Goal: Task Accomplishment & Management: Complete application form

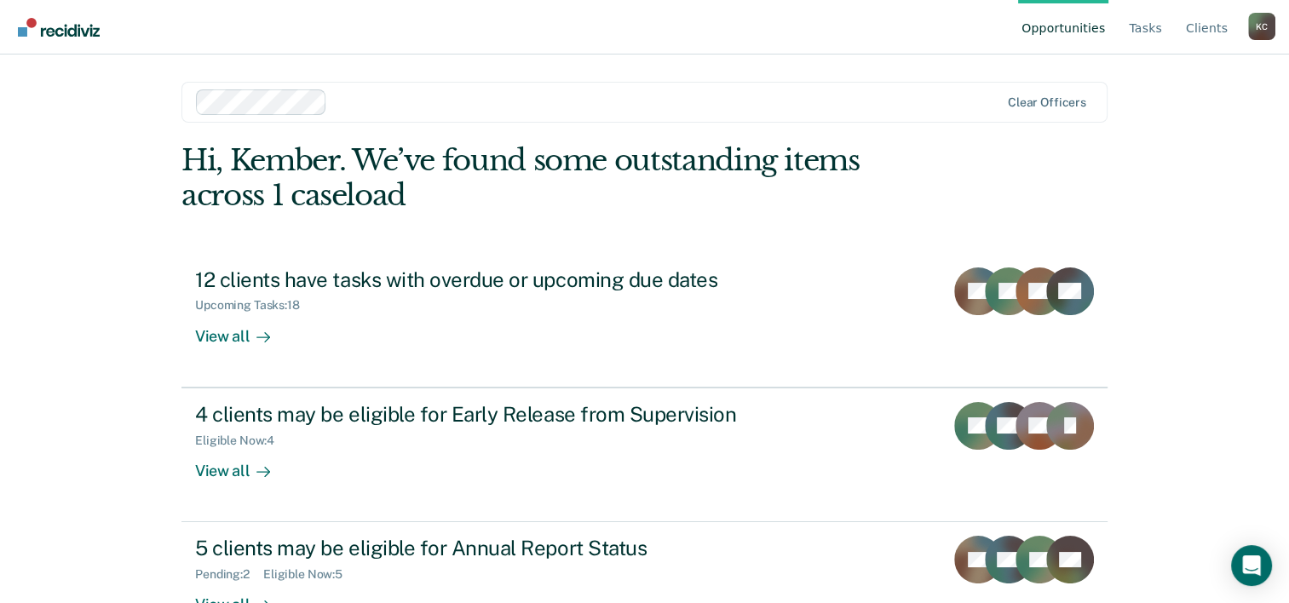
scroll to position [52, 0]
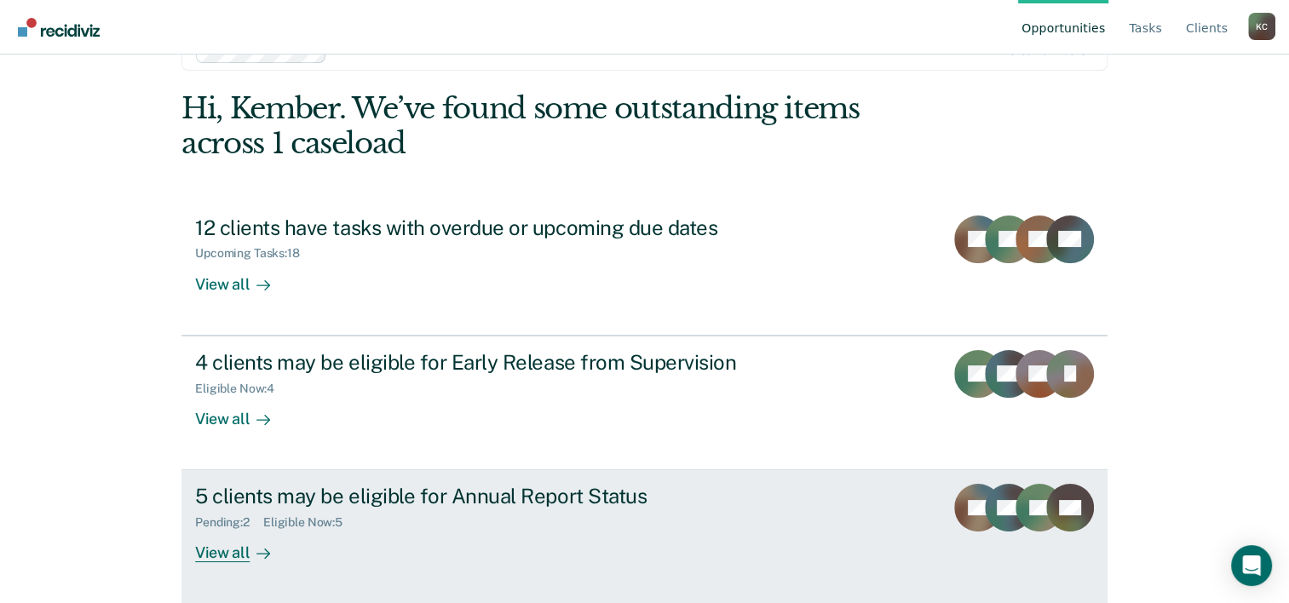
click at [736, 522] on div "Pending : 2 Eligible Now : 5" at bounding box center [494, 519] width 598 height 21
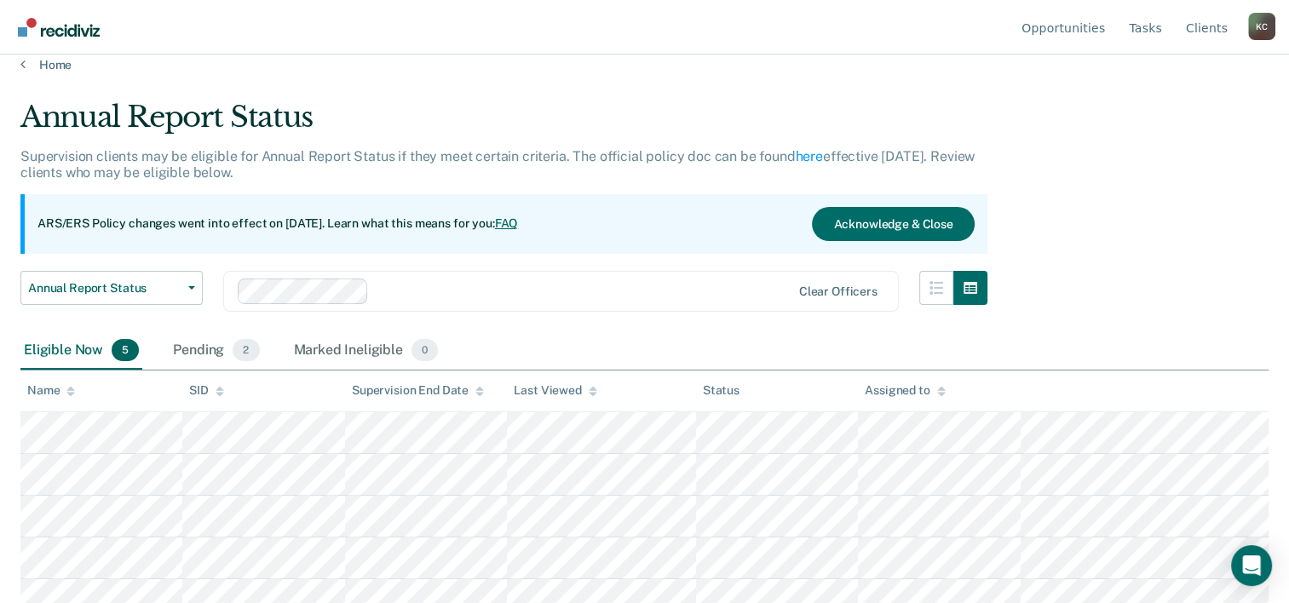
scroll to position [34, 0]
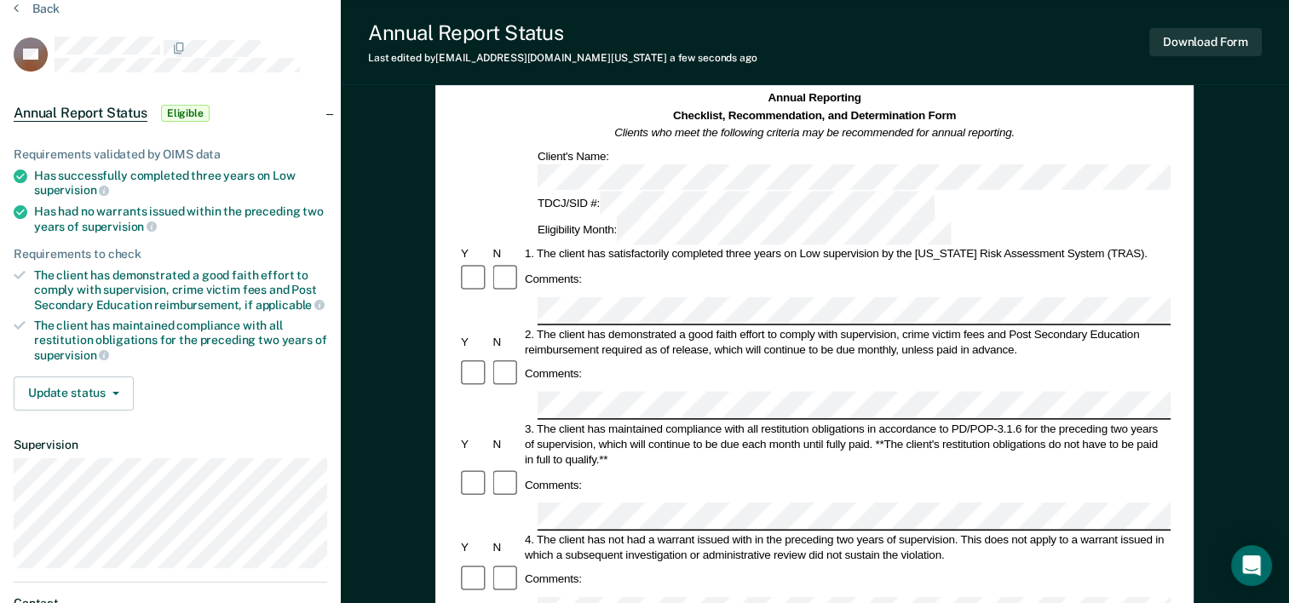
scroll to position [256, 0]
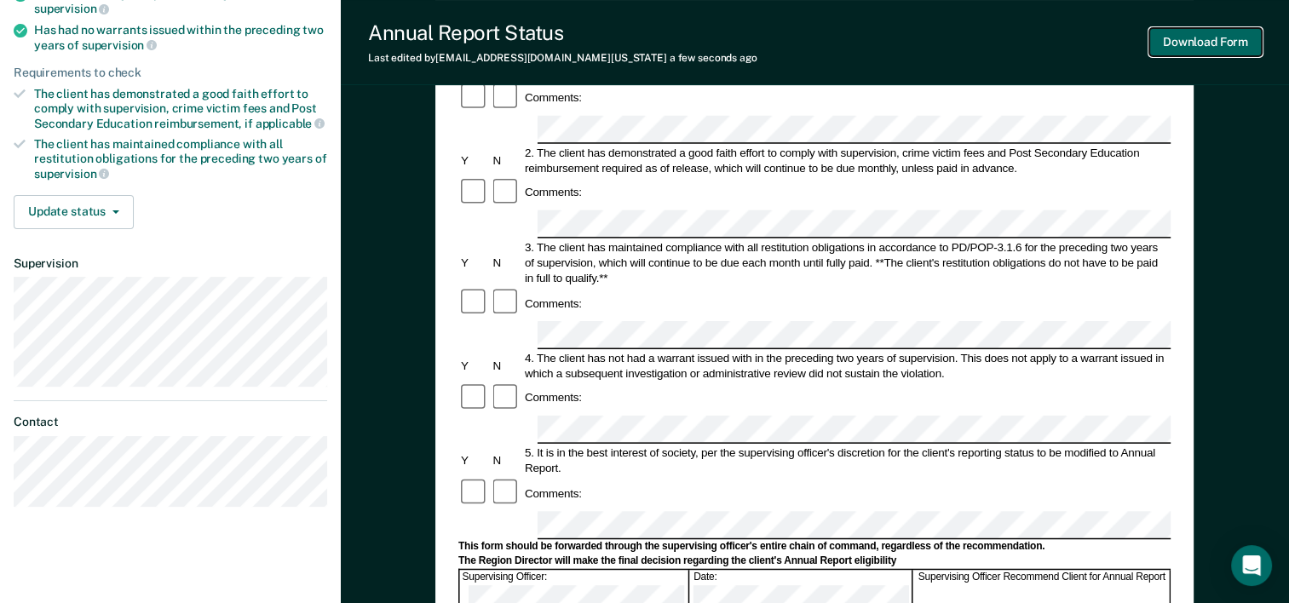
click at [1237, 37] on button "Download Form" at bounding box center [1205, 42] width 112 height 28
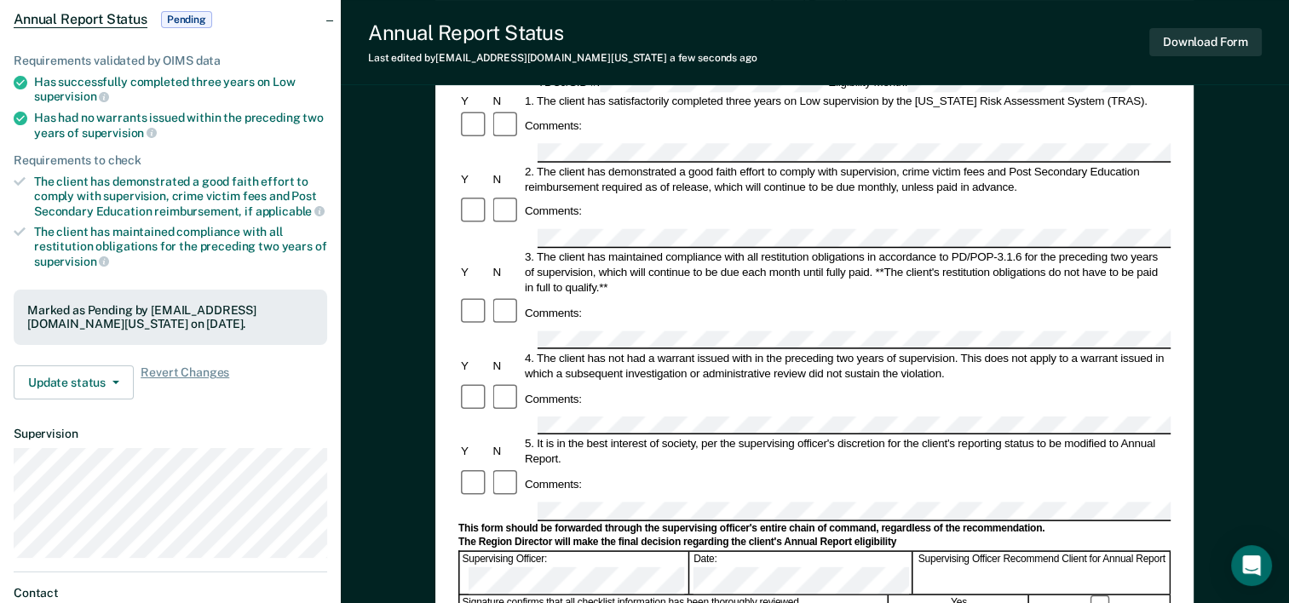
scroll to position [0, 0]
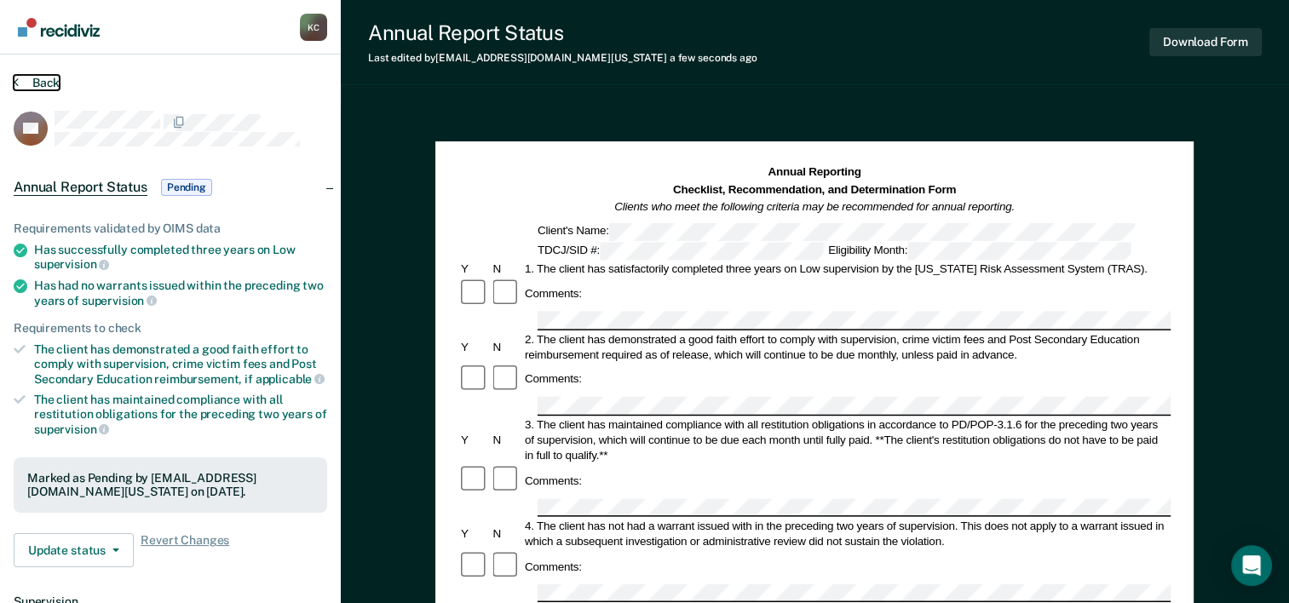
click at [15, 82] on icon at bounding box center [16, 82] width 5 height 14
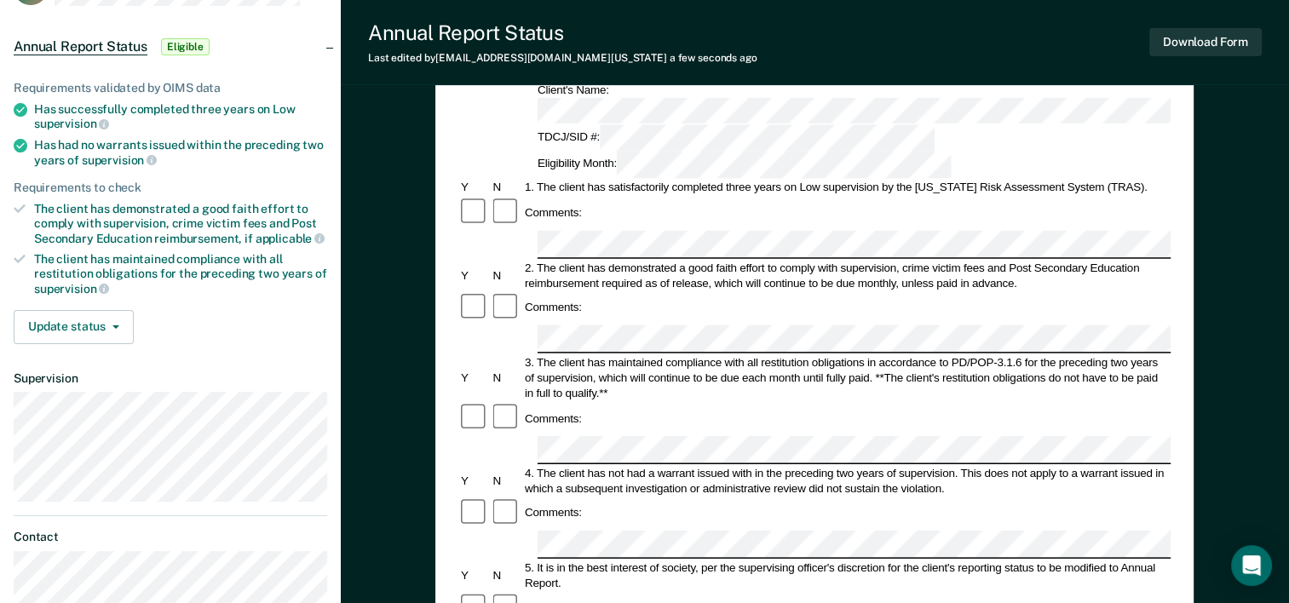
scroll to position [170, 0]
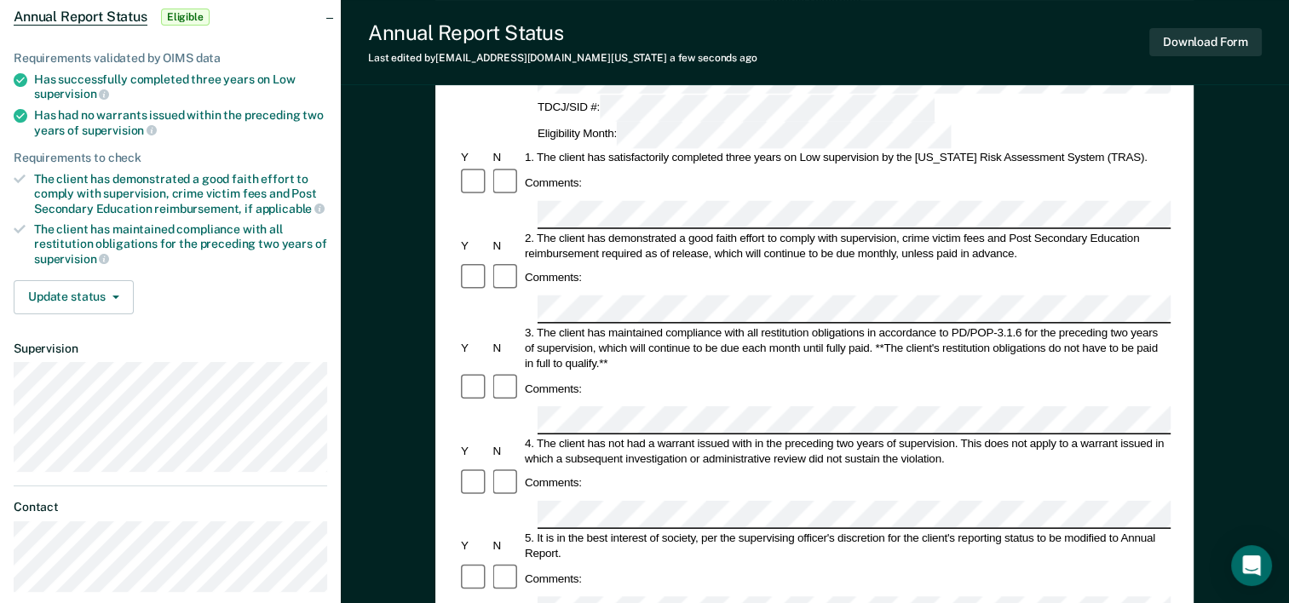
click at [664, 467] on div "Comments:" at bounding box center [814, 483] width 712 height 32
click at [550, 366] on form "Annual Reporting Checklist, Recommendation, and Determination Form Clients who …" at bounding box center [814, 594] width 712 height 1201
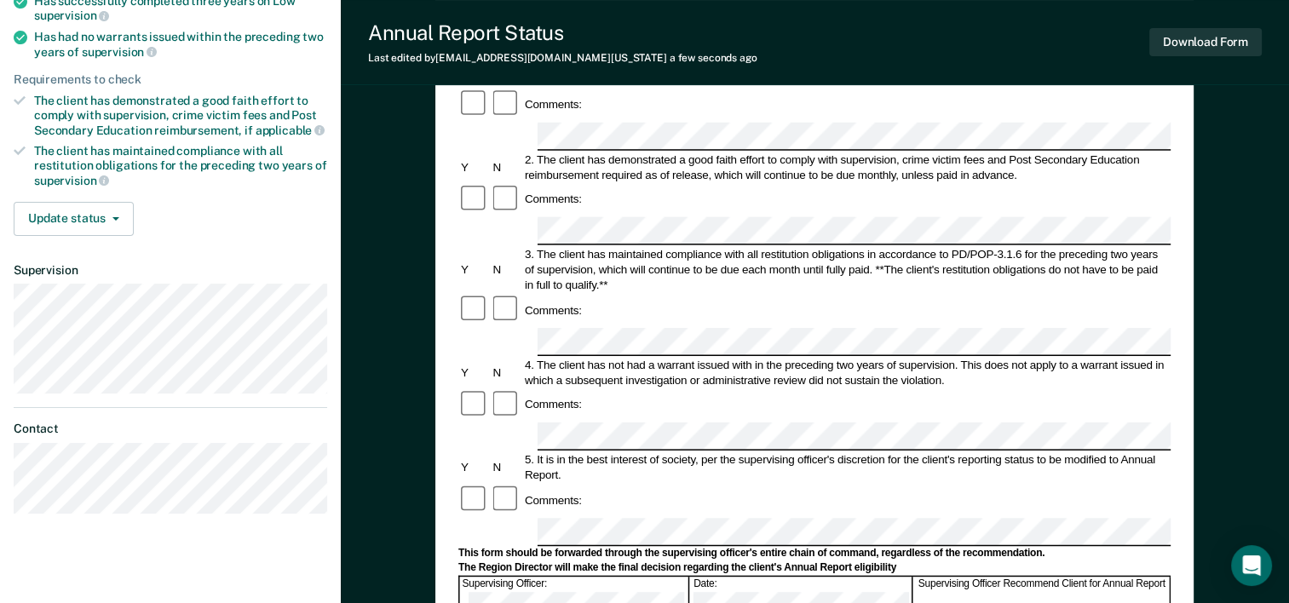
scroll to position [256, 0]
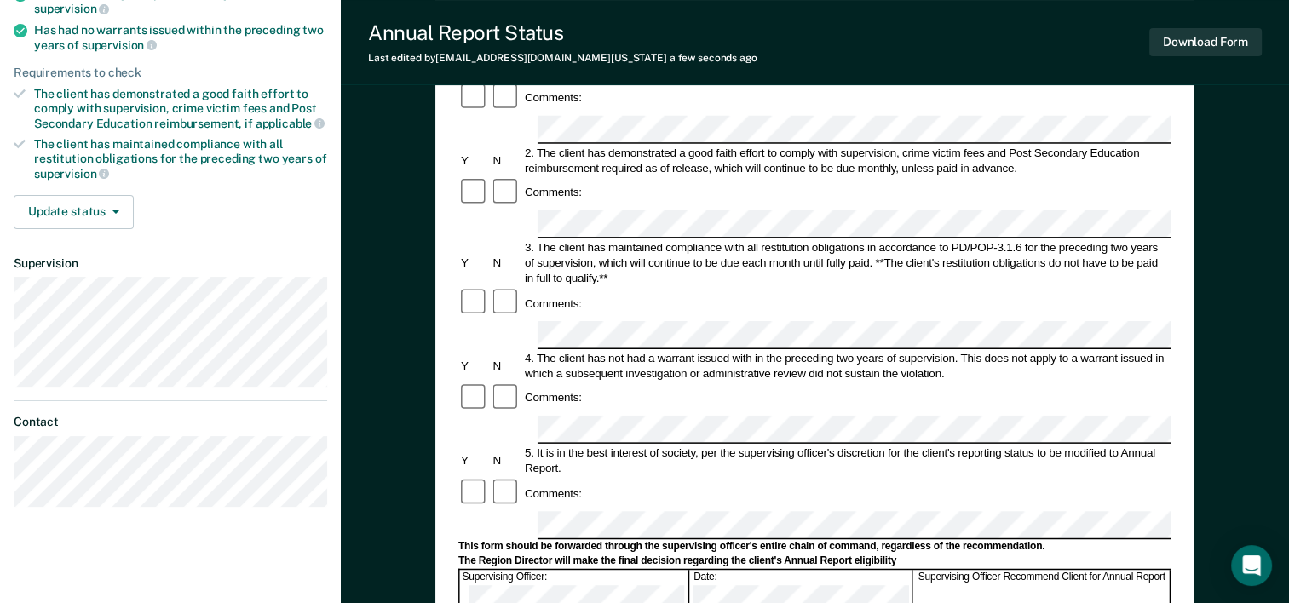
click at [528, 511] on div at bounding box center [814, 525] width 712 height 28
click at [1193, 41] on button "Download Form" at bounding box center [1205, 42] width 112 height 28
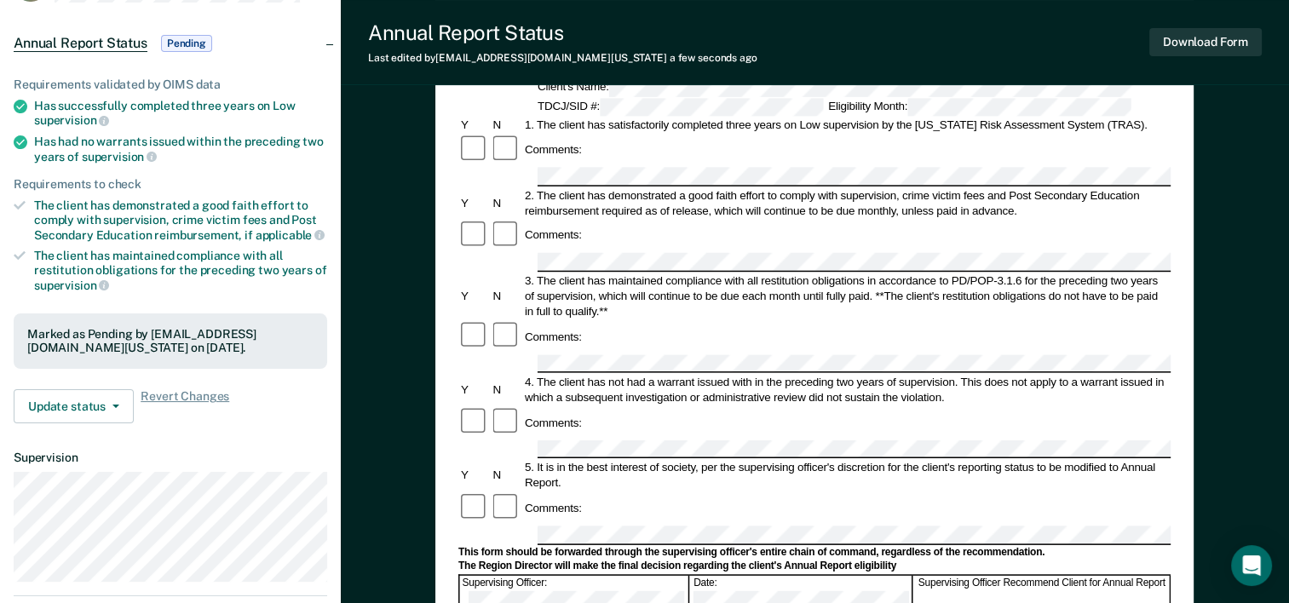
scroll to position [0, 0]
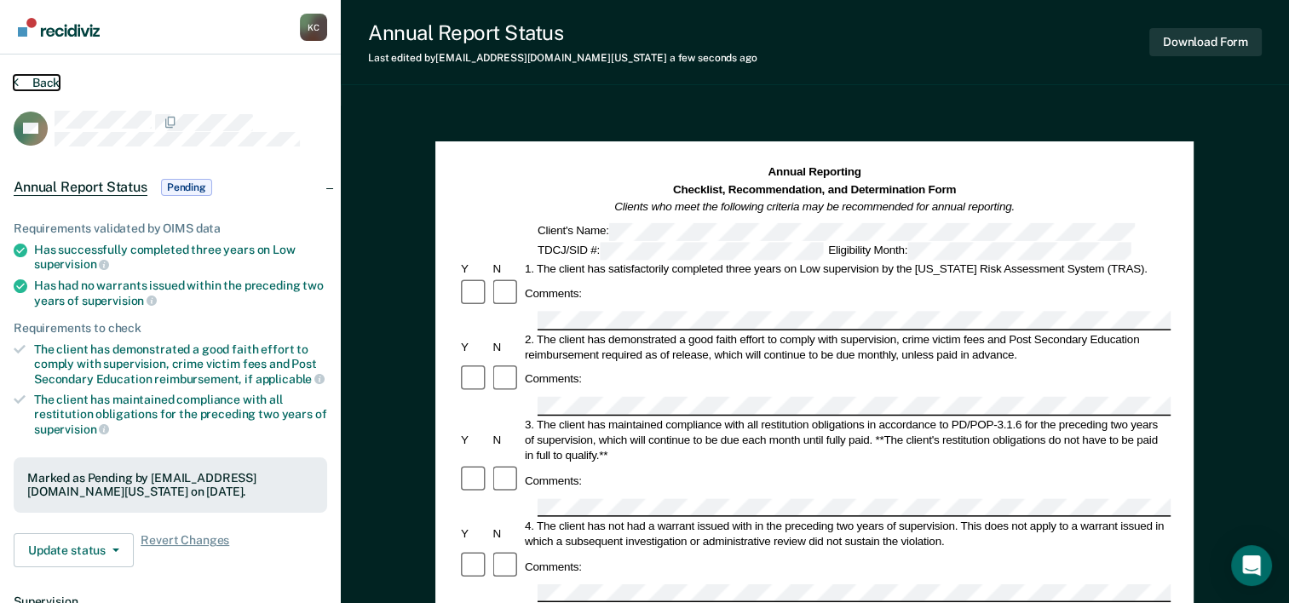
click at [32, 83] on button "Back" at bounding box center [37, 82] width 46 height 15
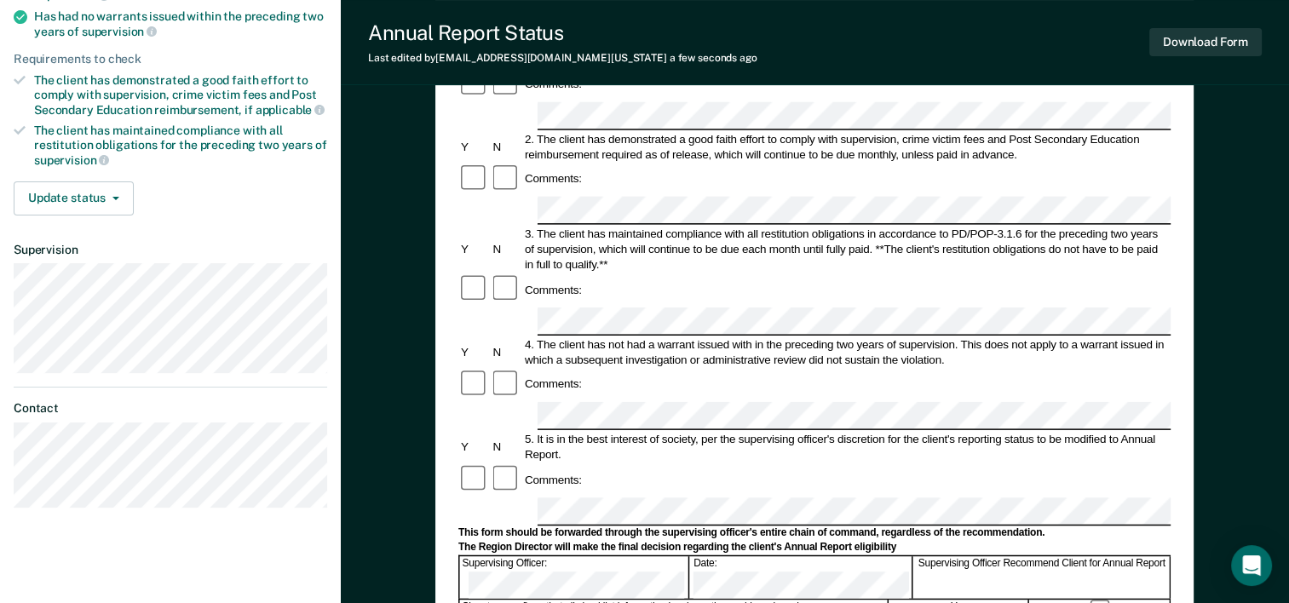
scroll to position [341, 0]
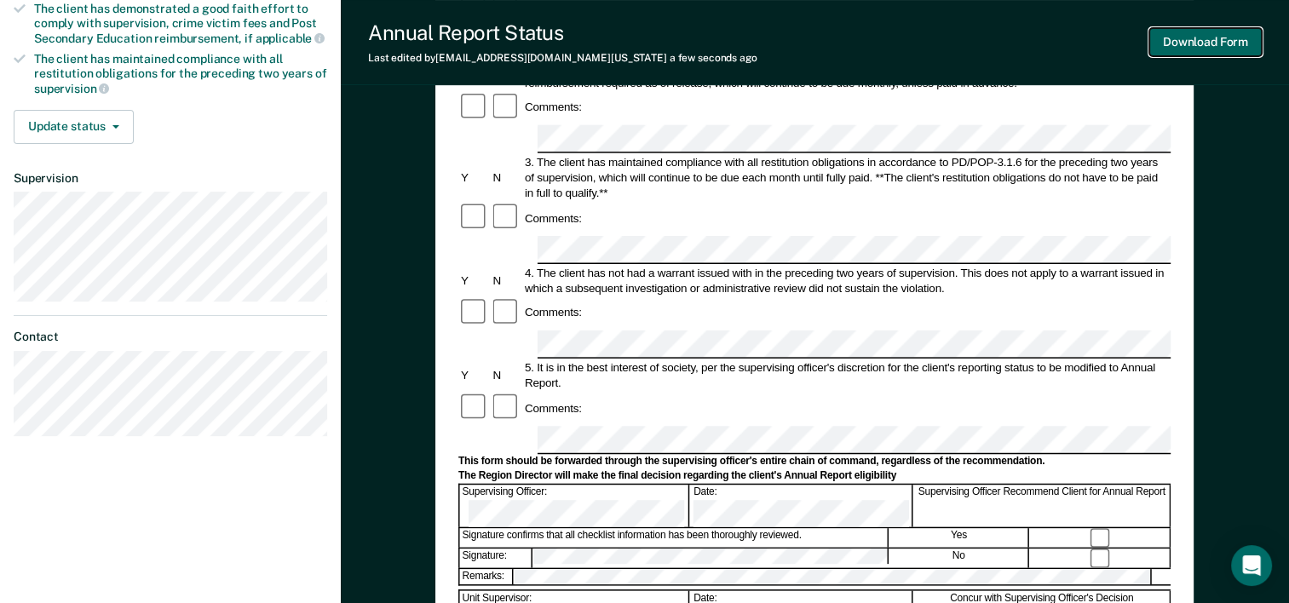
click at [1221, 28] on button "Download Form" at bounding box center [1205, 42] width 112 height 28
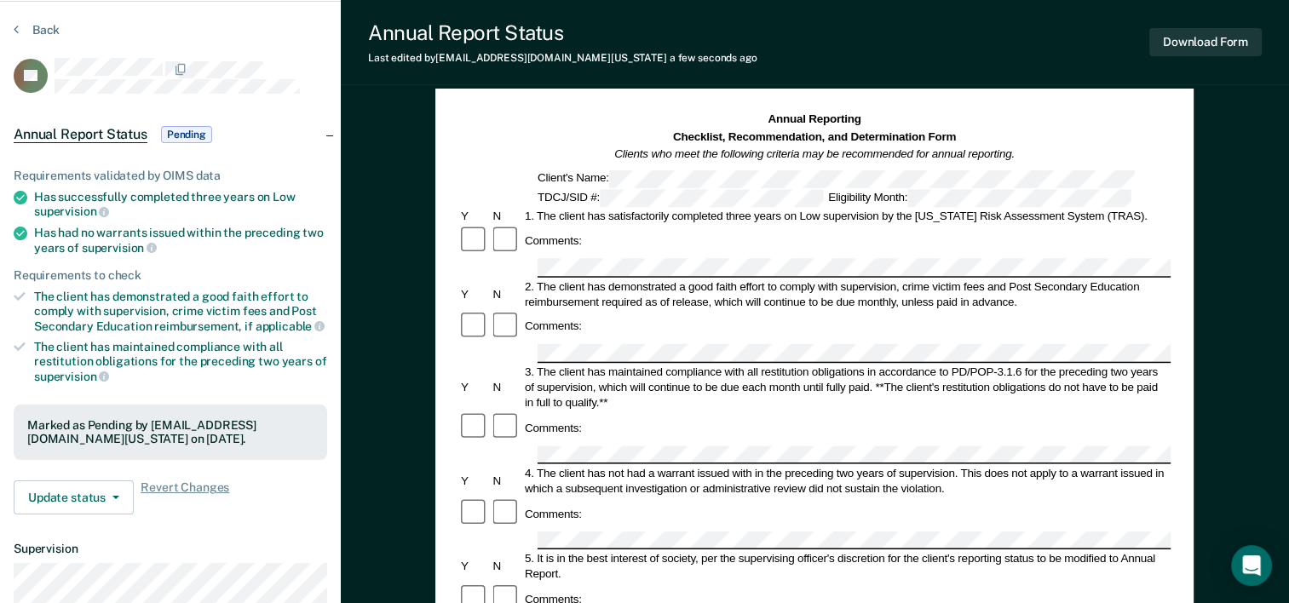
scroll to position [0, 0]
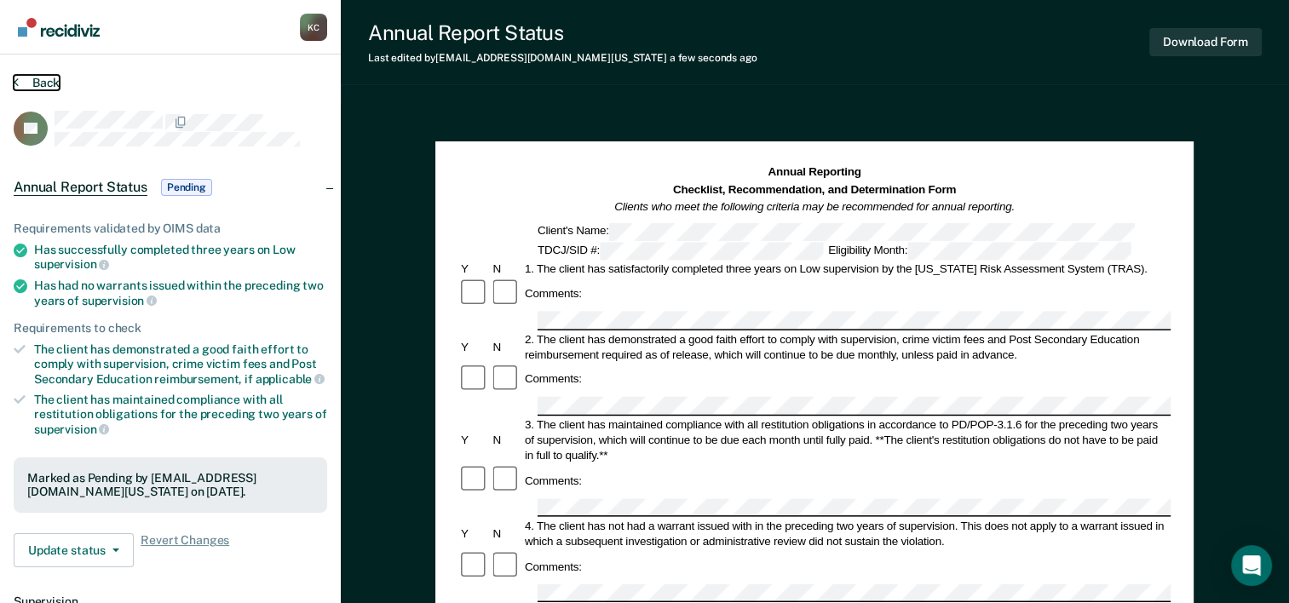
click at [27, 89] on button "Back" at bounding box center [37, 82] width 46 height 15
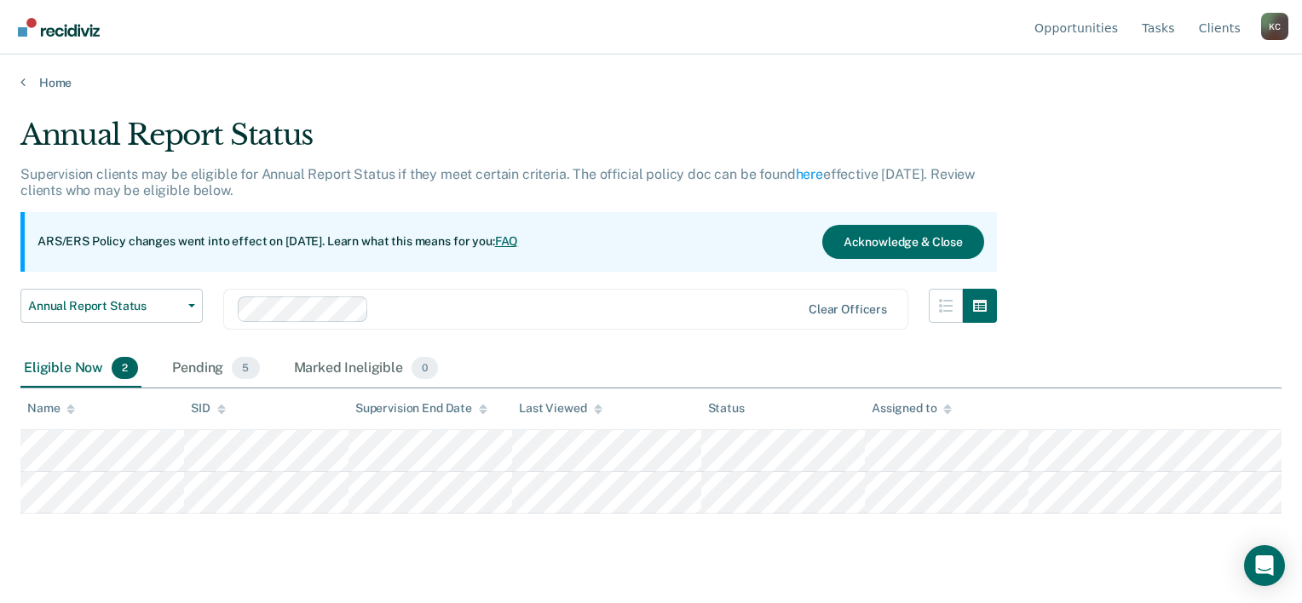
click at [42, 90] on main "Annual Report Status Supervision clients may be eligible for Annual Report Stat…" at bounding box center [651, 344] width 1302 height 508
click at [41, 83] on link "Home" at bounding box center [650, 82] width 1261 height 15
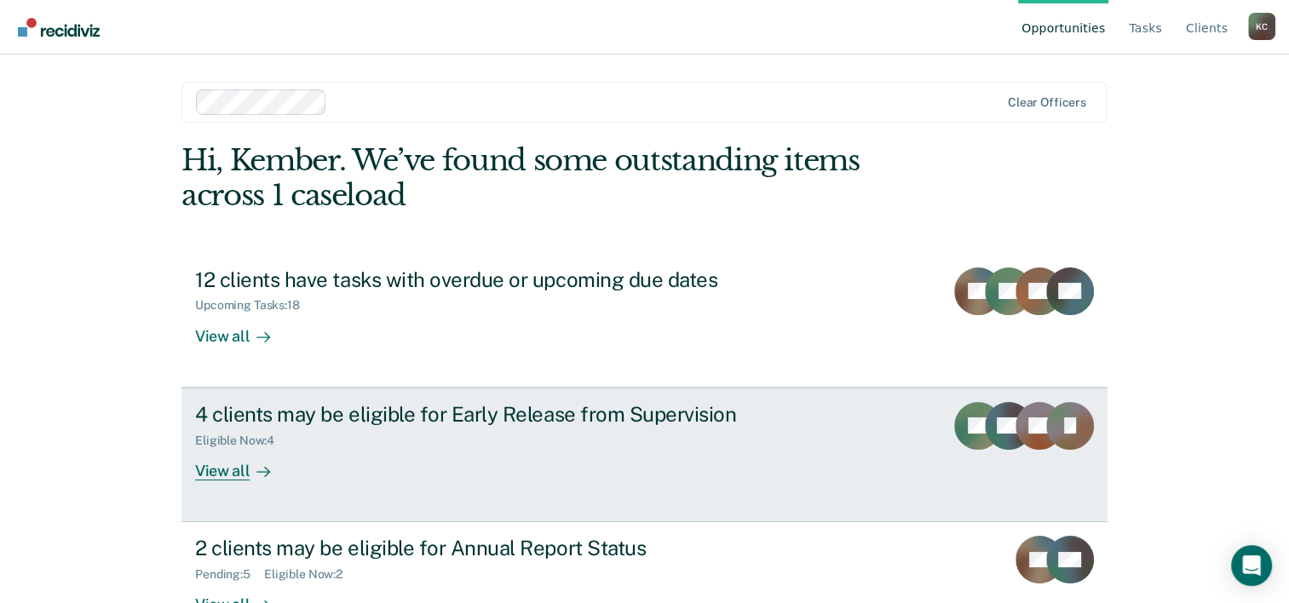
click at [723, 483] on link "4 clients may be eligible for Early Release from Supervision Eligible Now : 4 V…" at bounding box center [644, 455] width 926 height 135
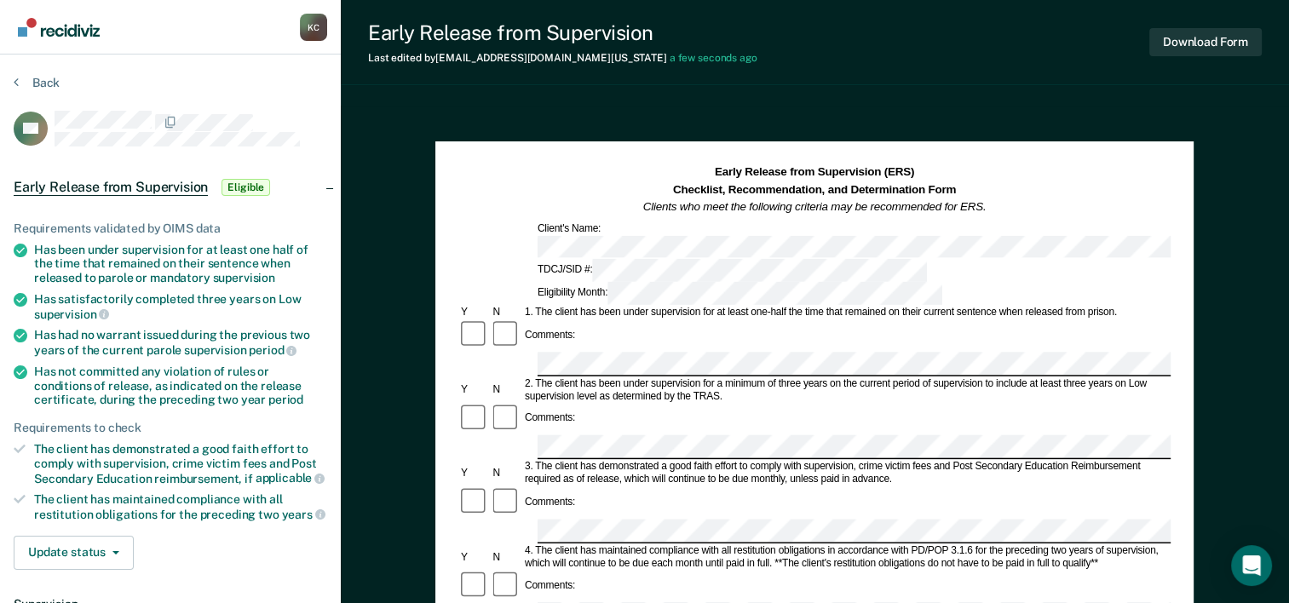
scroll to position [85, 0]
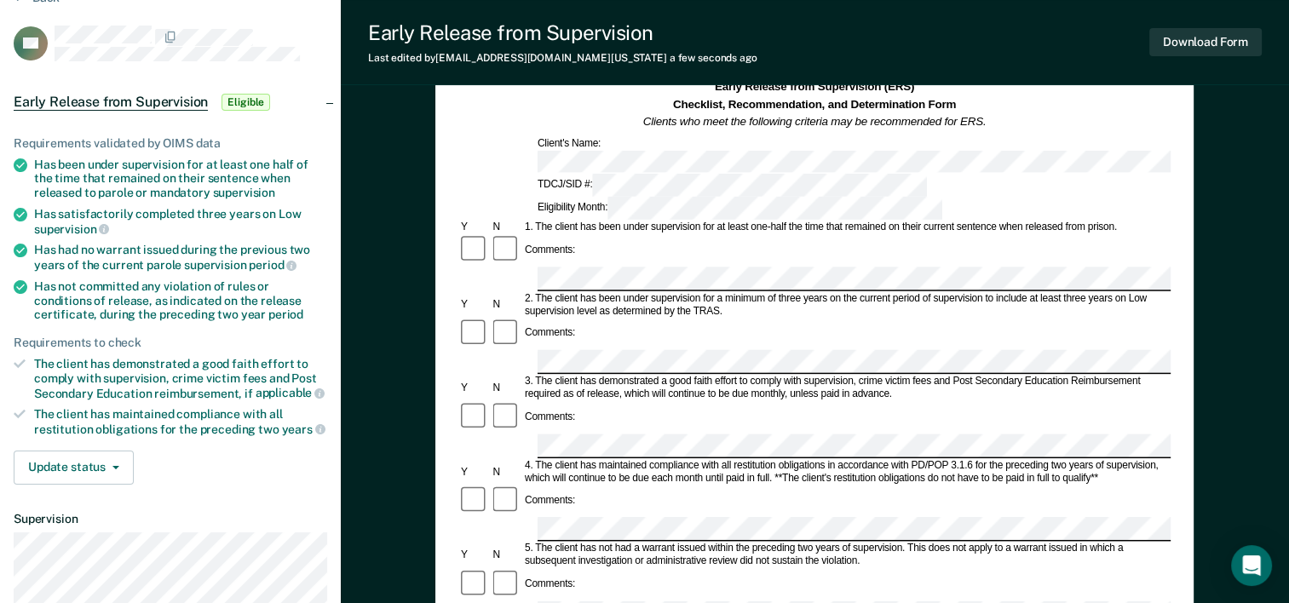
click at [522, 350] on div at bounding box center [814, 362] width 712 height 25
click at [536, 267] on div at bounding box center [1015, 279] width 961 height 25
click at [498, 267] on div at bounding box center [814, 279] width 712 height 25
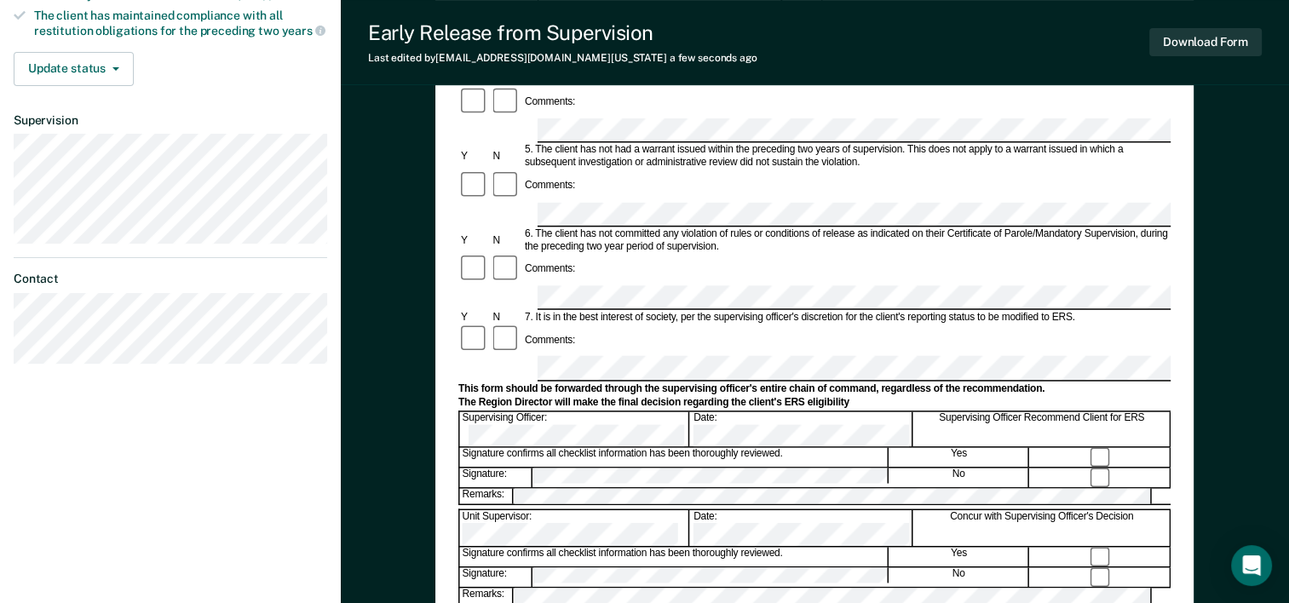
scroll to position [511, 0]
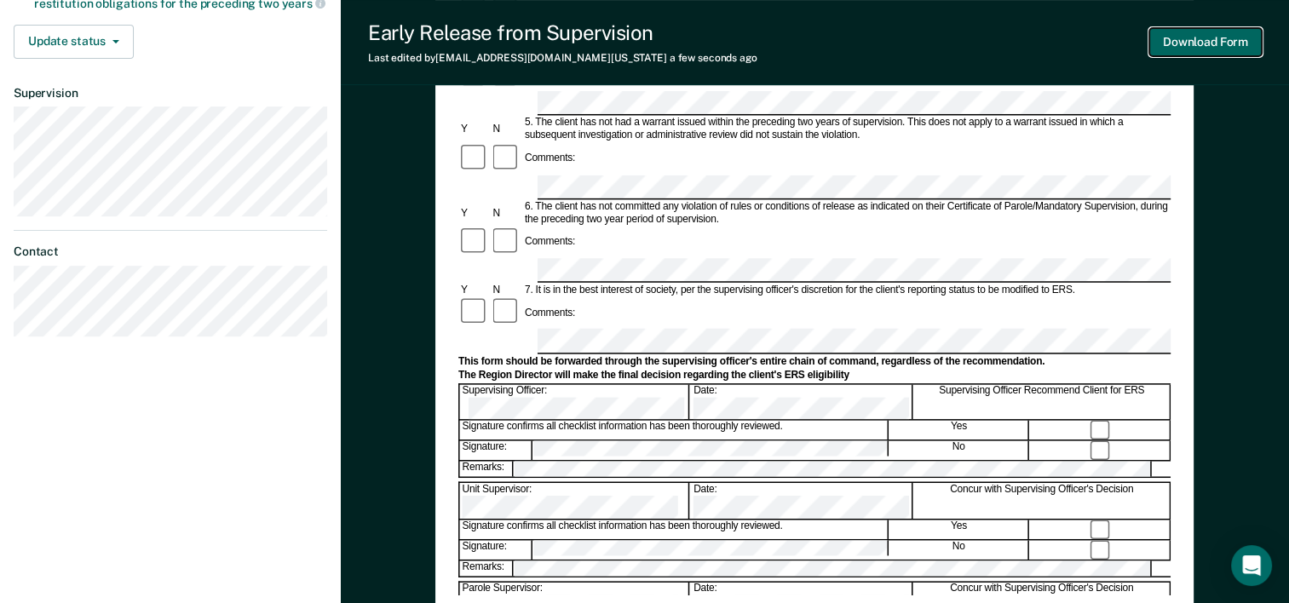
click at [1222, 48] on button "Download Form" at bounding box center [1205, 42] width 112 height 28
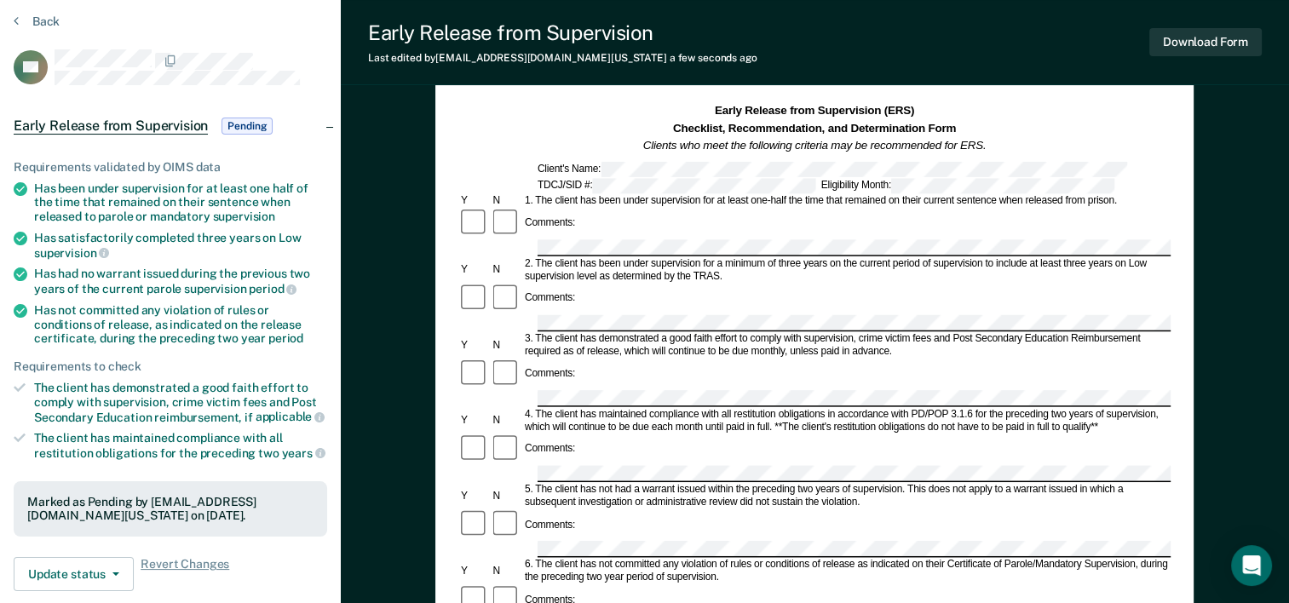
scroll to position [0, 0]
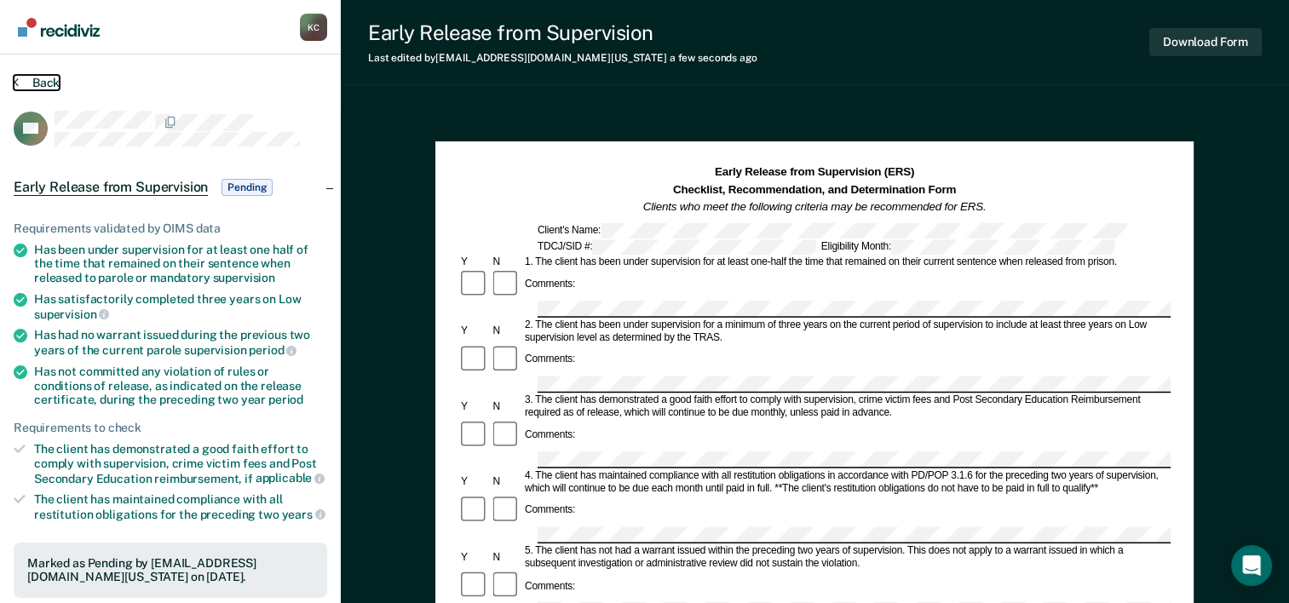
click at [14, 82] on icon at bounding box center [16, 82] width 5 height 14
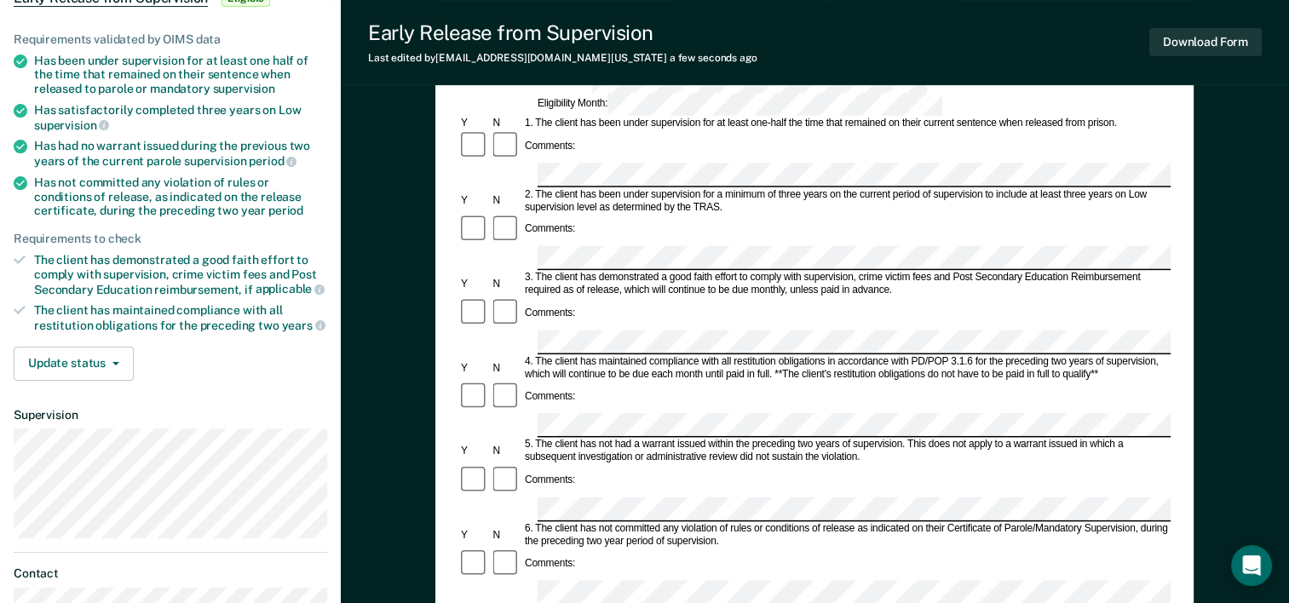
scroll to position [170, 0]
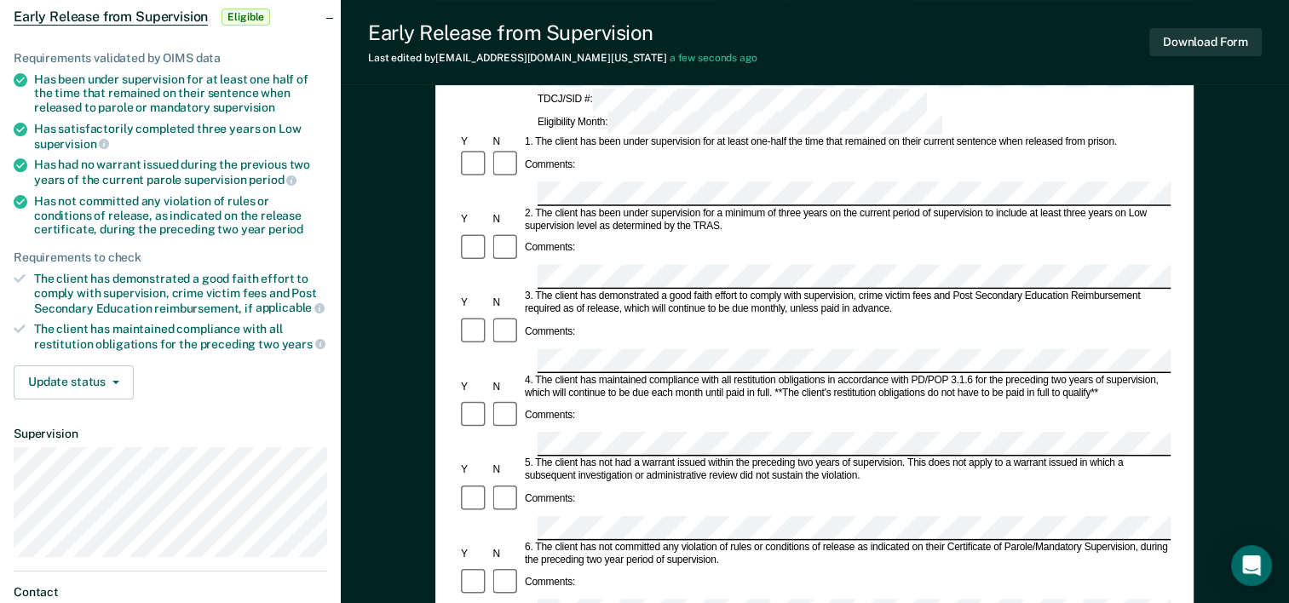
click at [528, 500] on form "Early Release from Supervision (ERS) Checklist, Recommendation, and Determinati…" at bounding box center [814, 611] width 712 height 1235
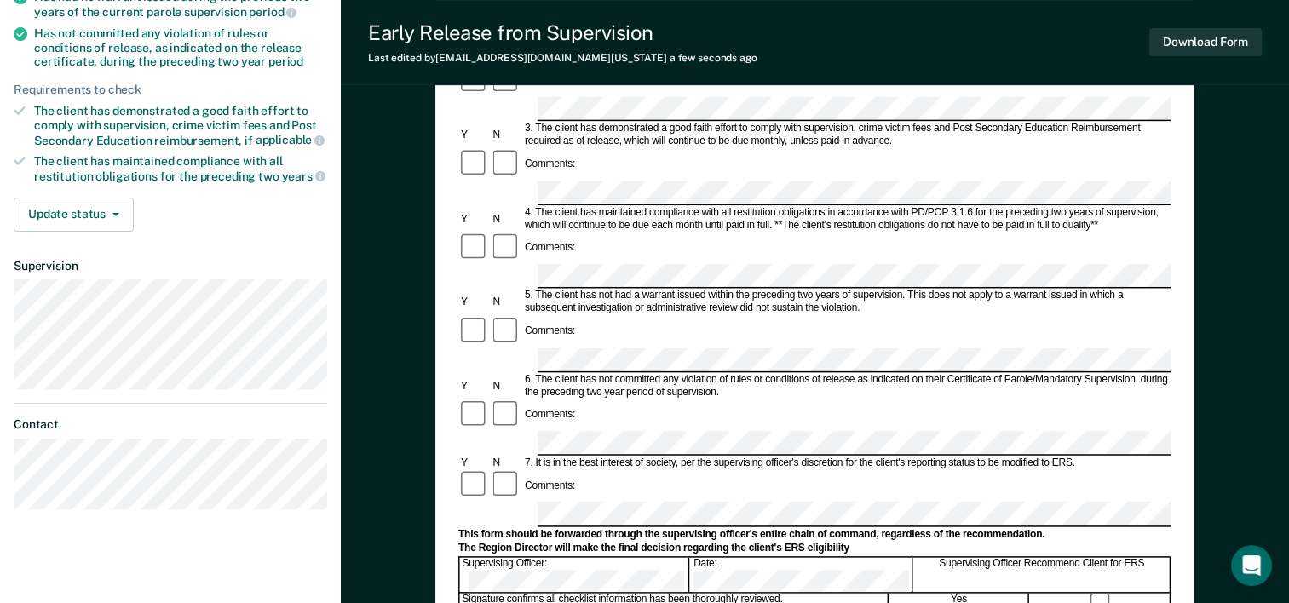
scroll to position [341, 0]
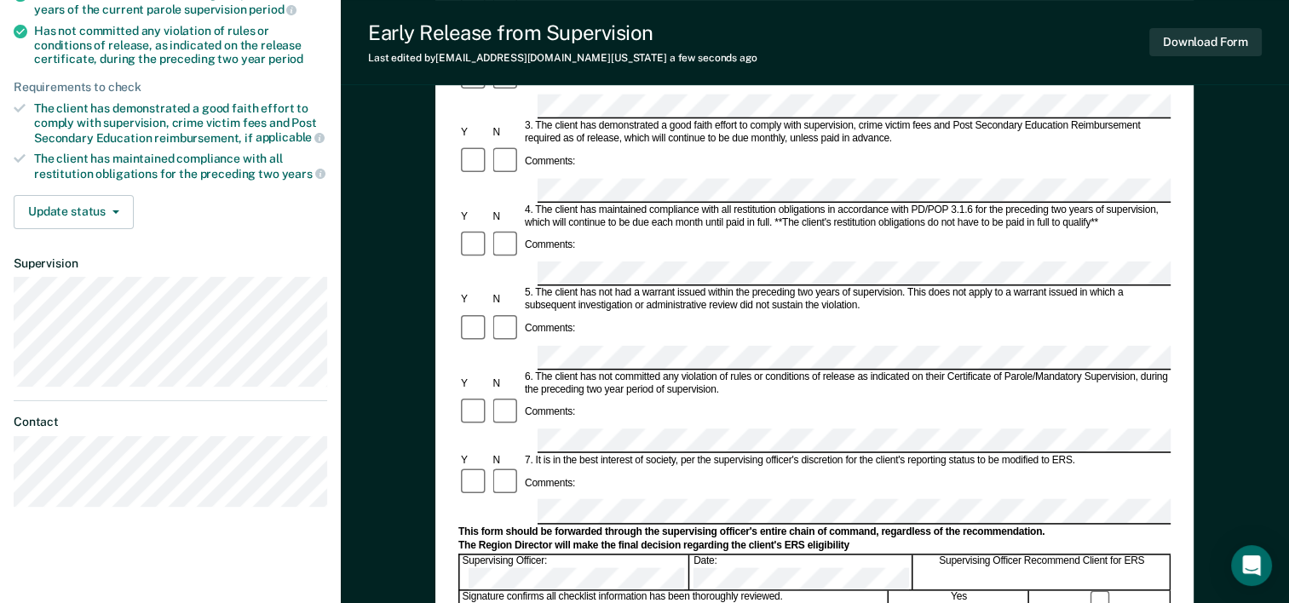
click at [1213, 372] on div "Early Release from Supervision (ERS) Checklist, Recommendation, and Determinati…" at bounding box center [815, 343] width 948 height 1157
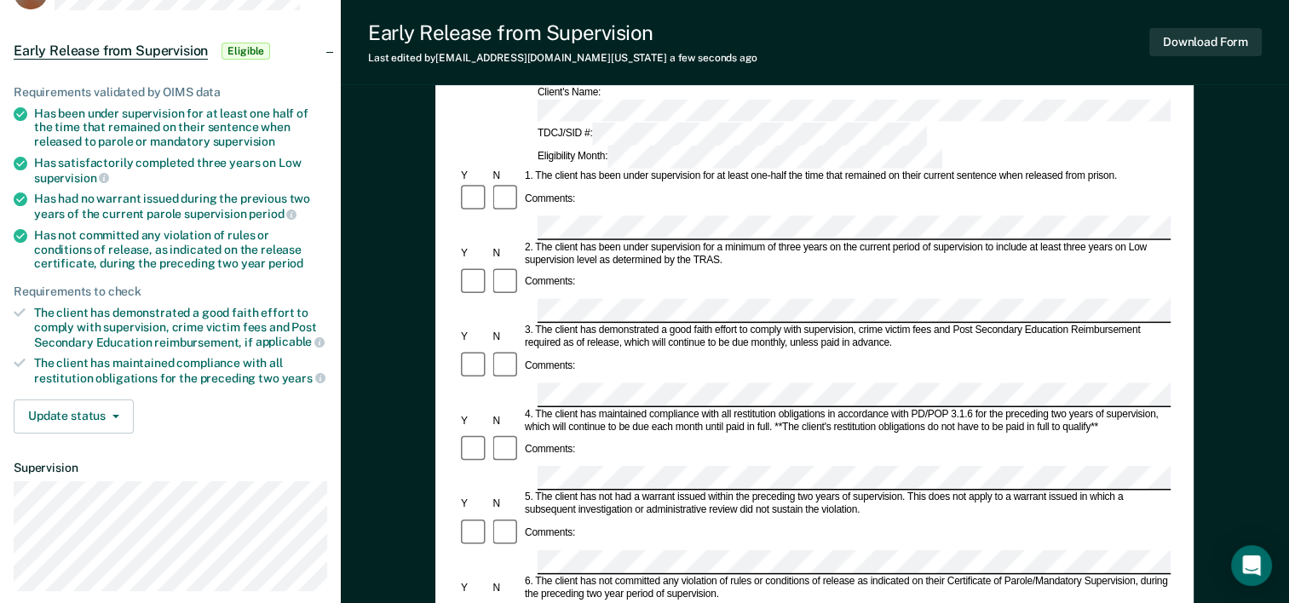
scroll to position [0, 0]
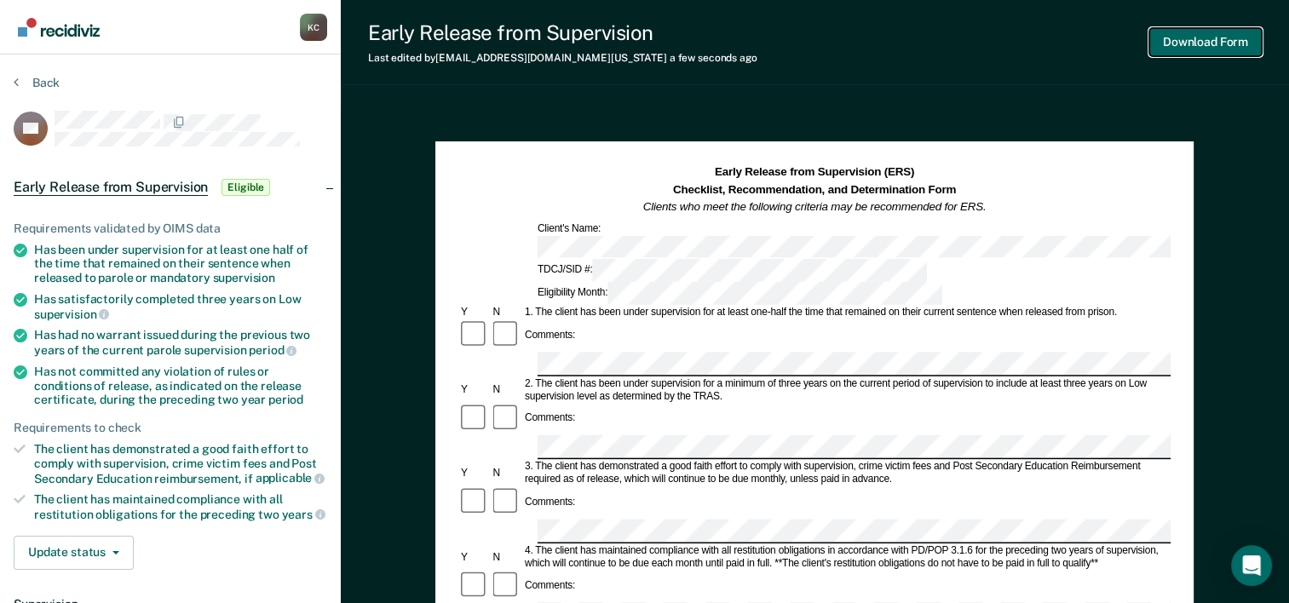
click at [1213, 55] on button "Download Form" at bounding box center [1205, 42] width 112 height 28
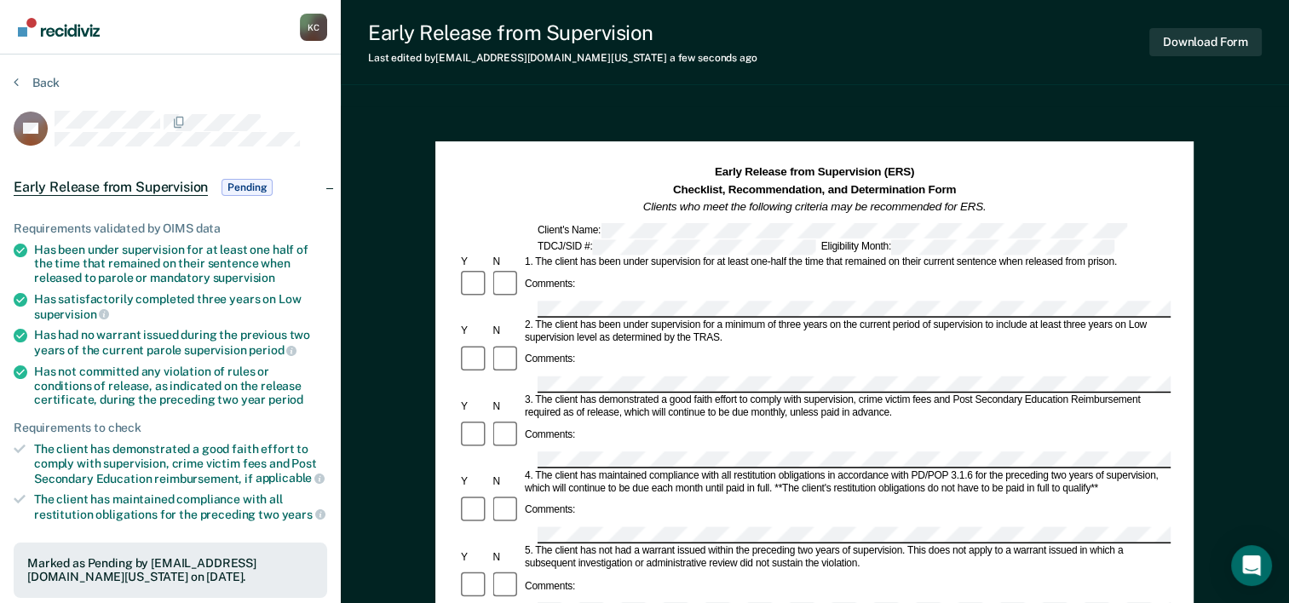
click at [35, 72] on section "Back KB Early Release from Supervision Pending Requirements validated by OIMS d…" at bounding box center [170, 510] width 341 height 911
click at [34, 78] on button "Back" at bounding box center [37, 82] width 46 height 15
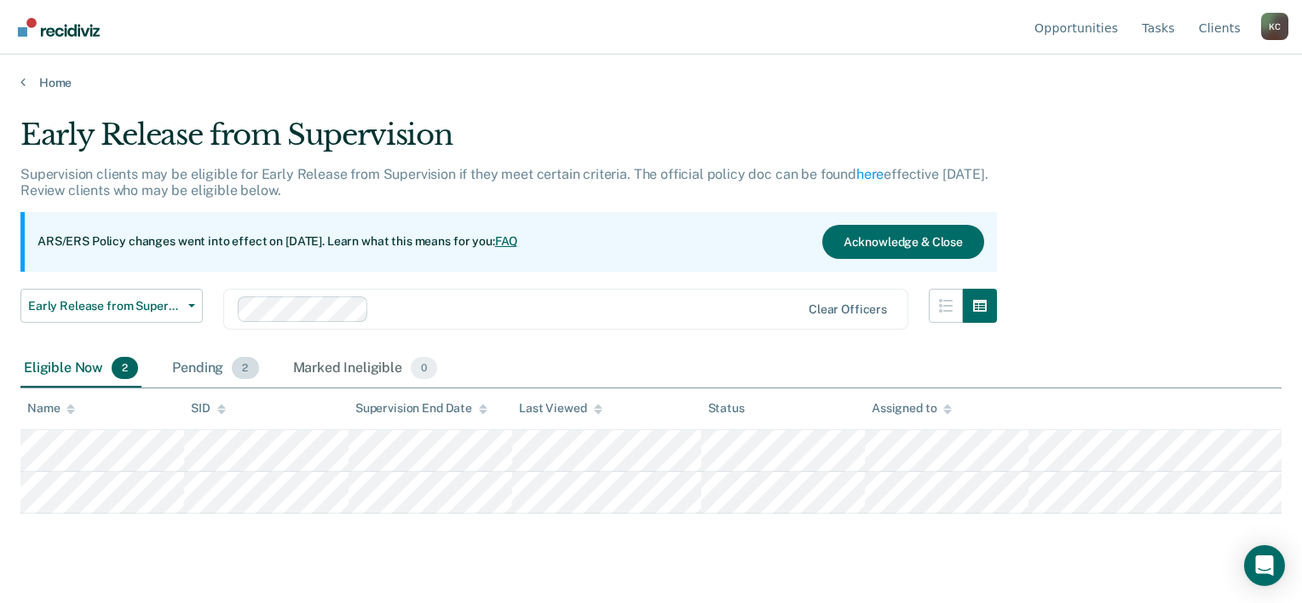
click at [211, 368] on div "Pending 2" at bounding box center [215, 368] width 93 height 37
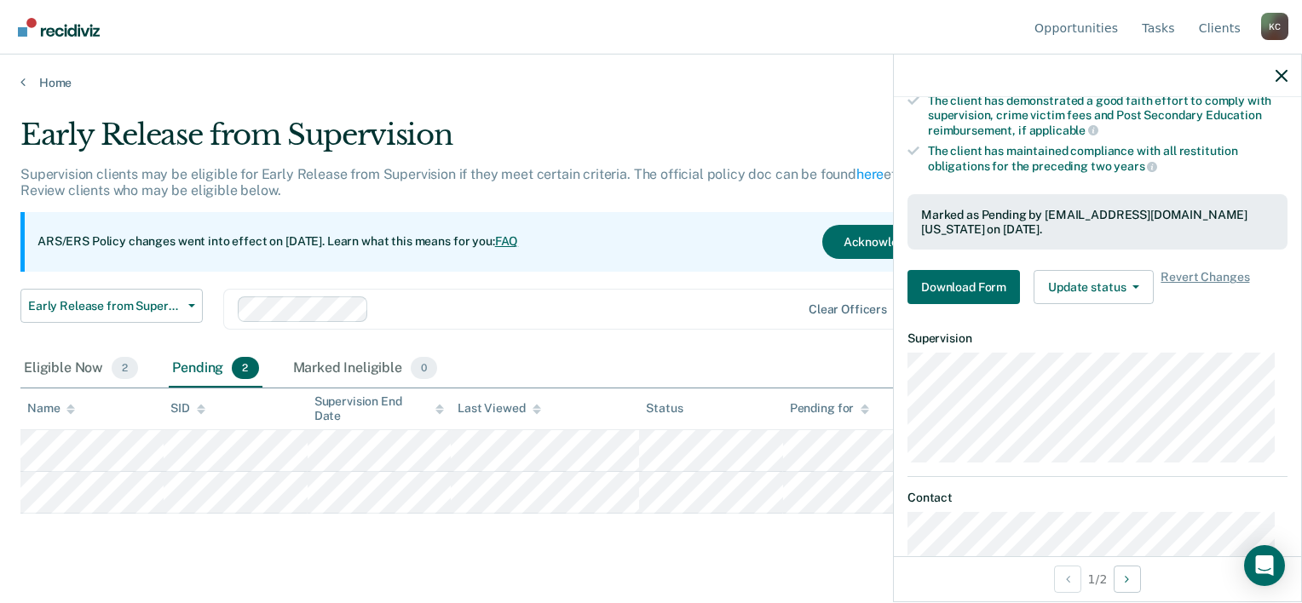
scroll to position [395, 0]
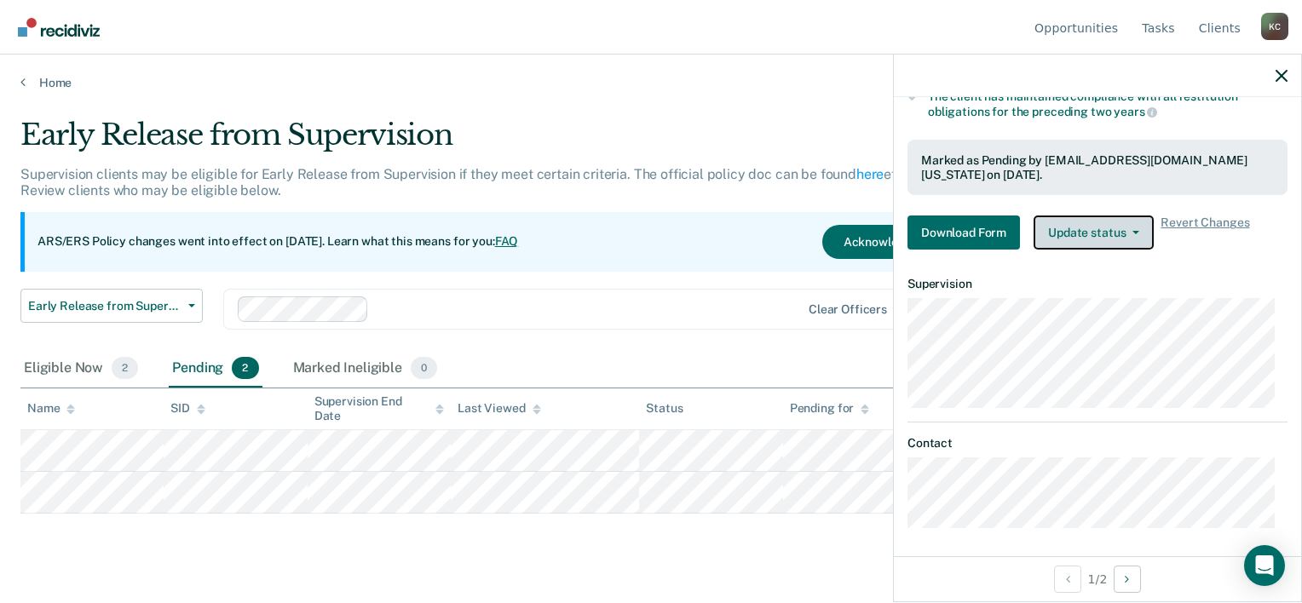
click at [1142, 234] on button "Update status" at bounding box center [1094, 233] width 120 height 34
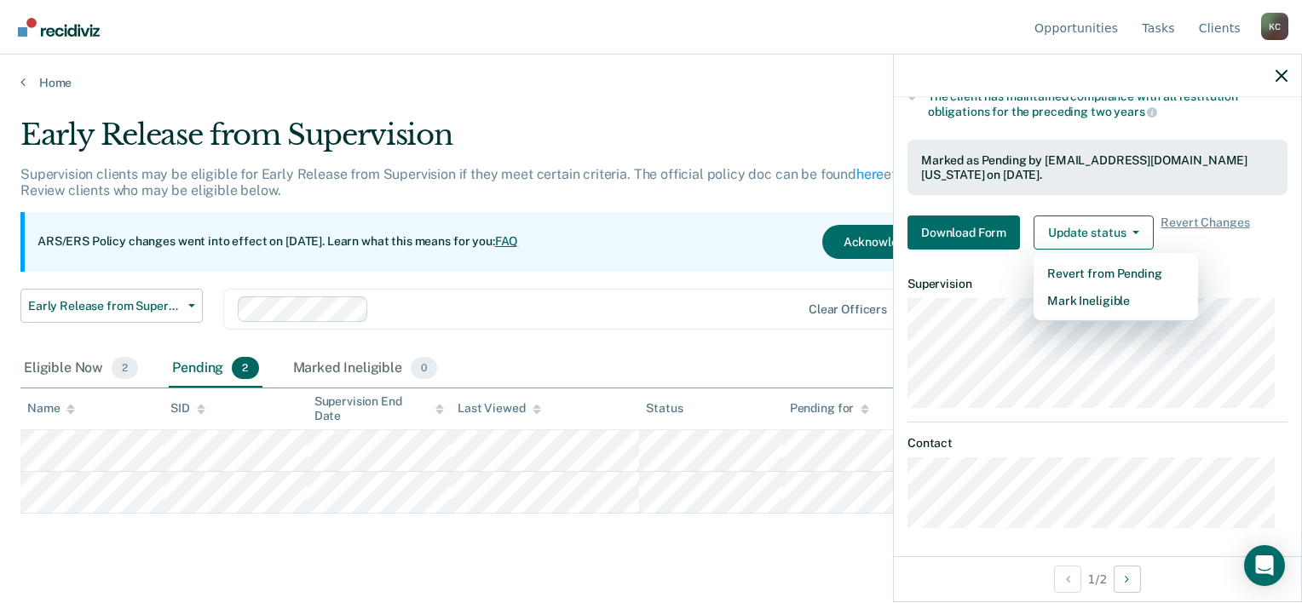
click at [1222, 436] on dt "Contact" at bounding box center [1097, 443] width 380 height 14
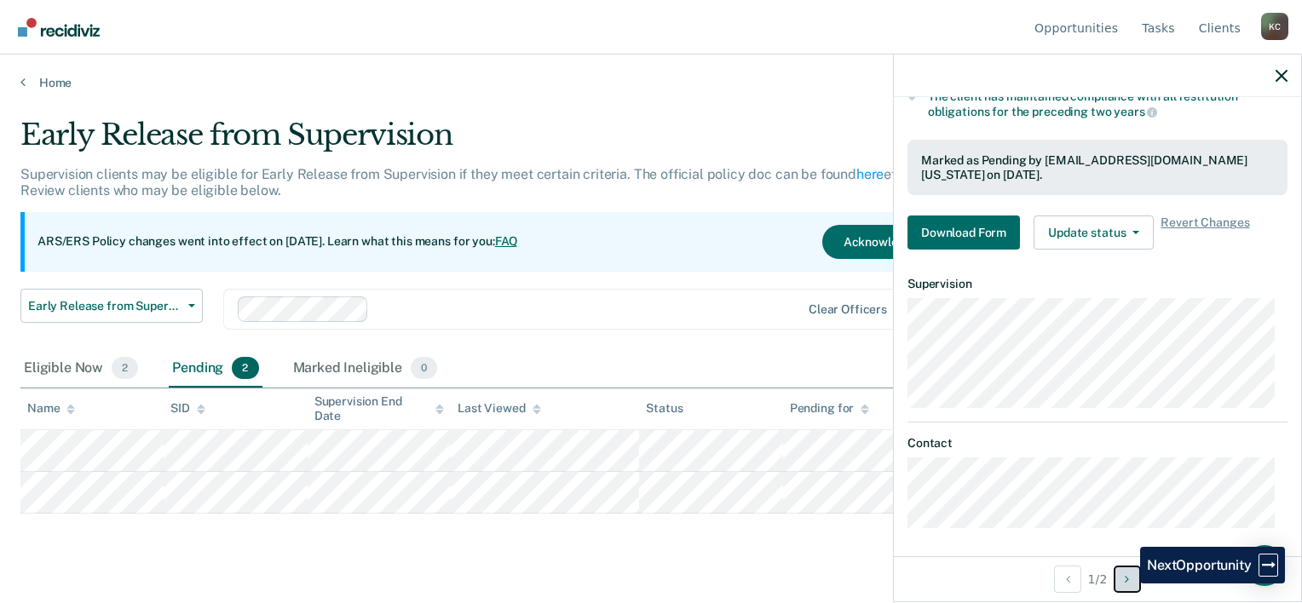
click at [1127, 584] on icon "Next Opportunity" at bounding box center [1127, 579] width 4 height 12
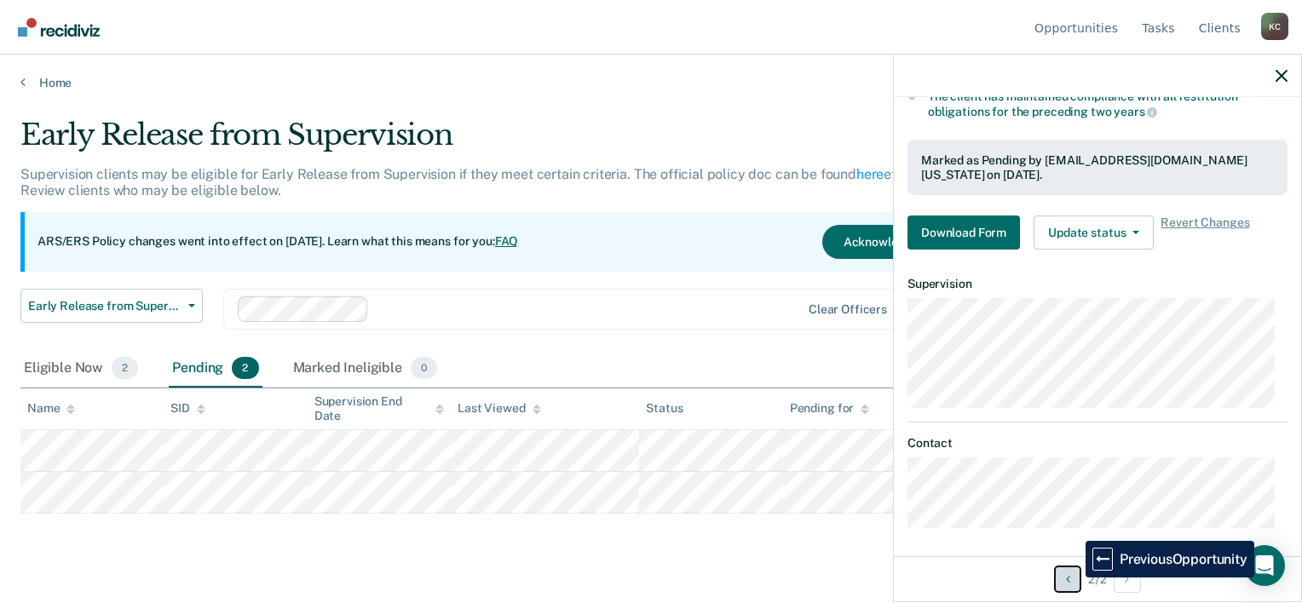
click at [1072, 578] on button "Previous Opportunity" at bounding box center [1067, 579] width 27 height 27
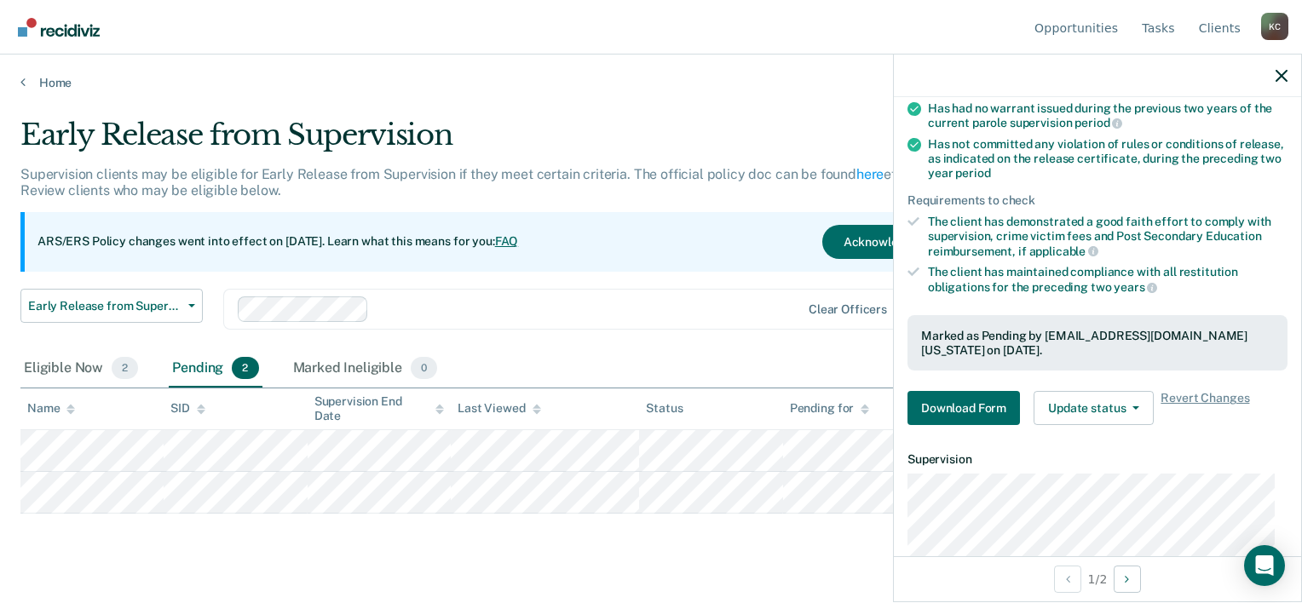
scroll to position [310, 0]
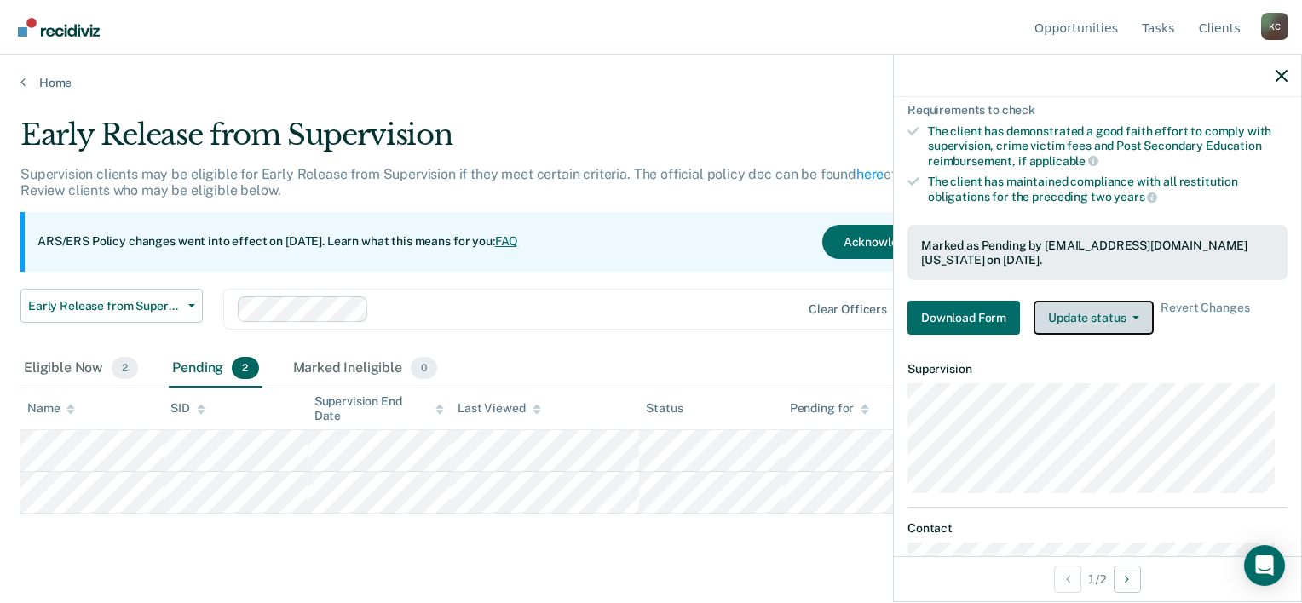
click at [1142, 313] on button "Update status" at bounding box center [1094, 318] width 120 height 34
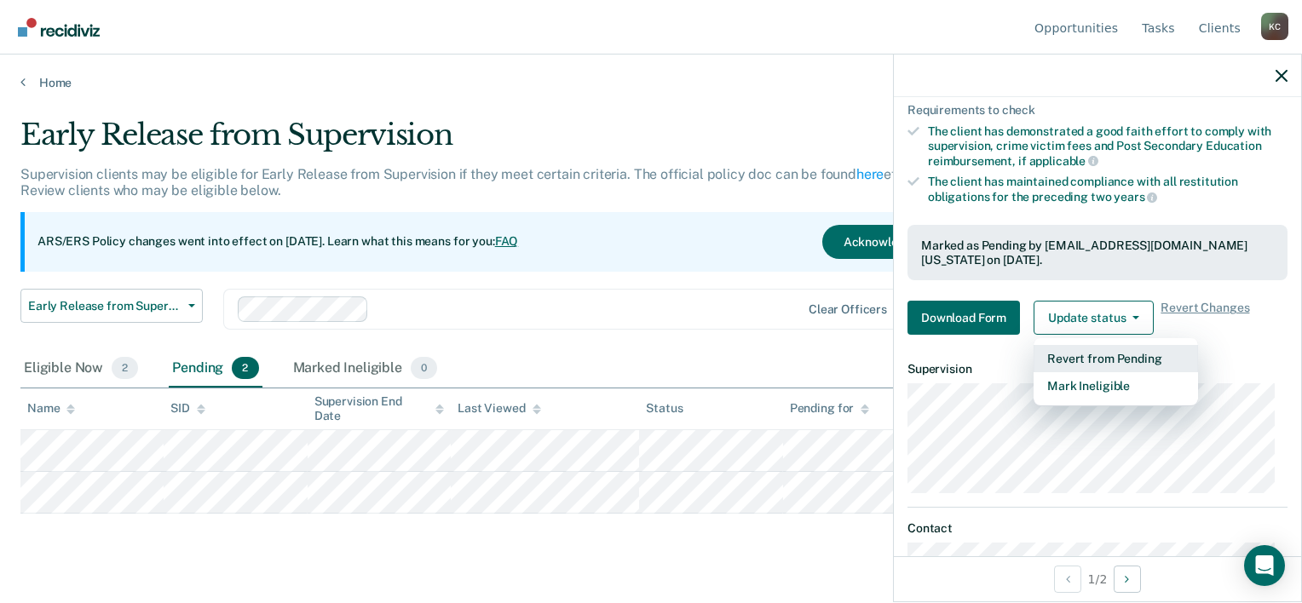
click at [1160, 349] on button "Revert from Pending" at bounding box center [1116, 358] width 164 height 27
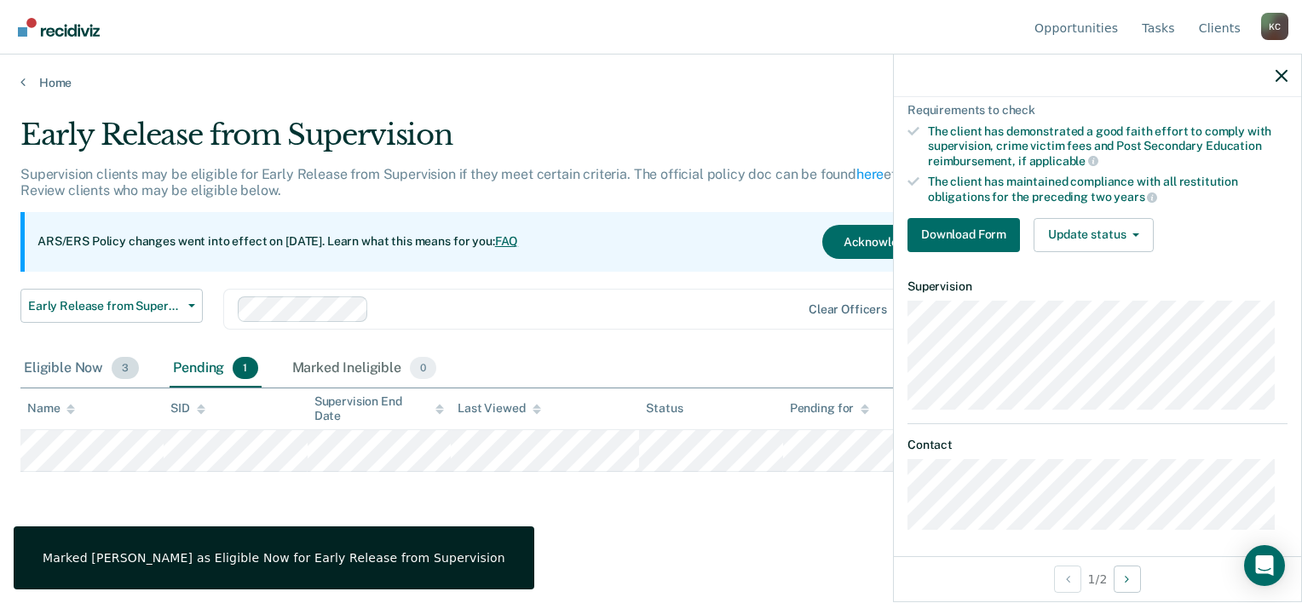
click at [95, 365] on div "Eligible Now 3" at bounding box center [81, 368] width 122 height 37
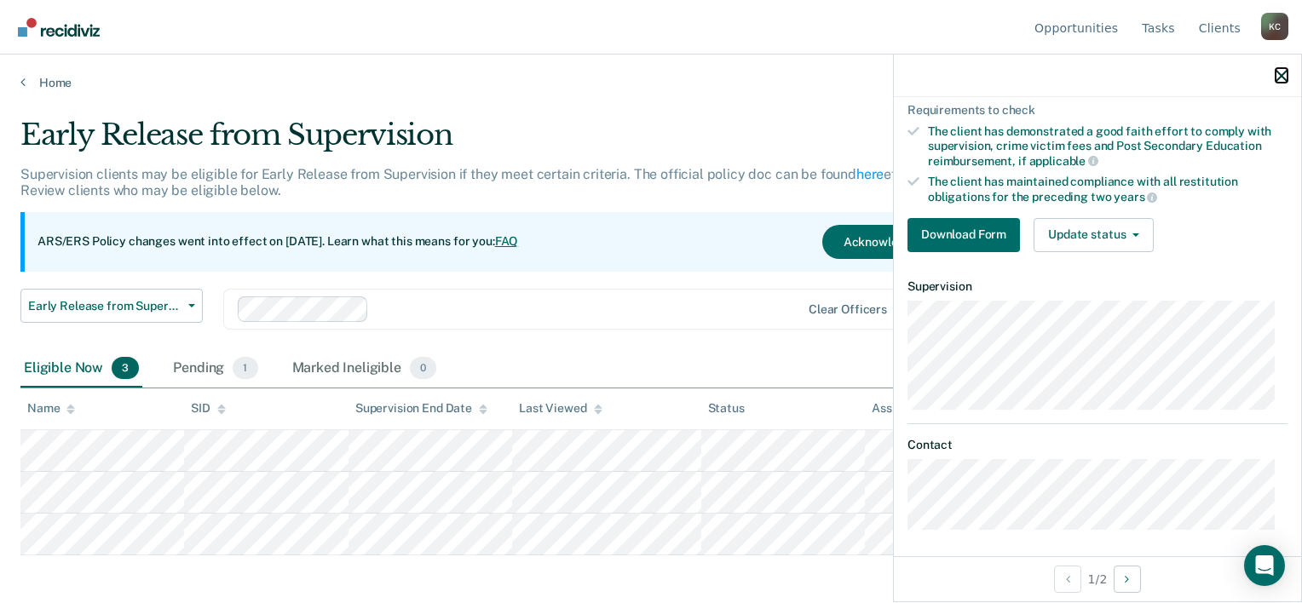
click at [1276, 78] on icon "button" at bounding box center [1282, 76] width 12 height 12
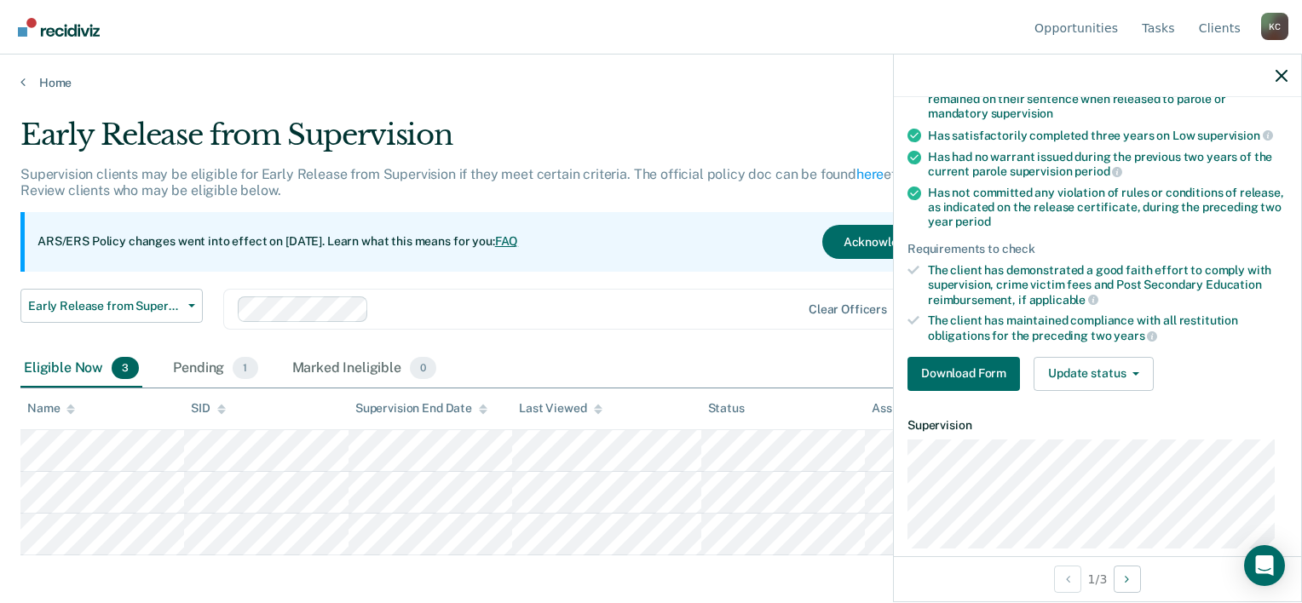
scroll to position [143, 0]
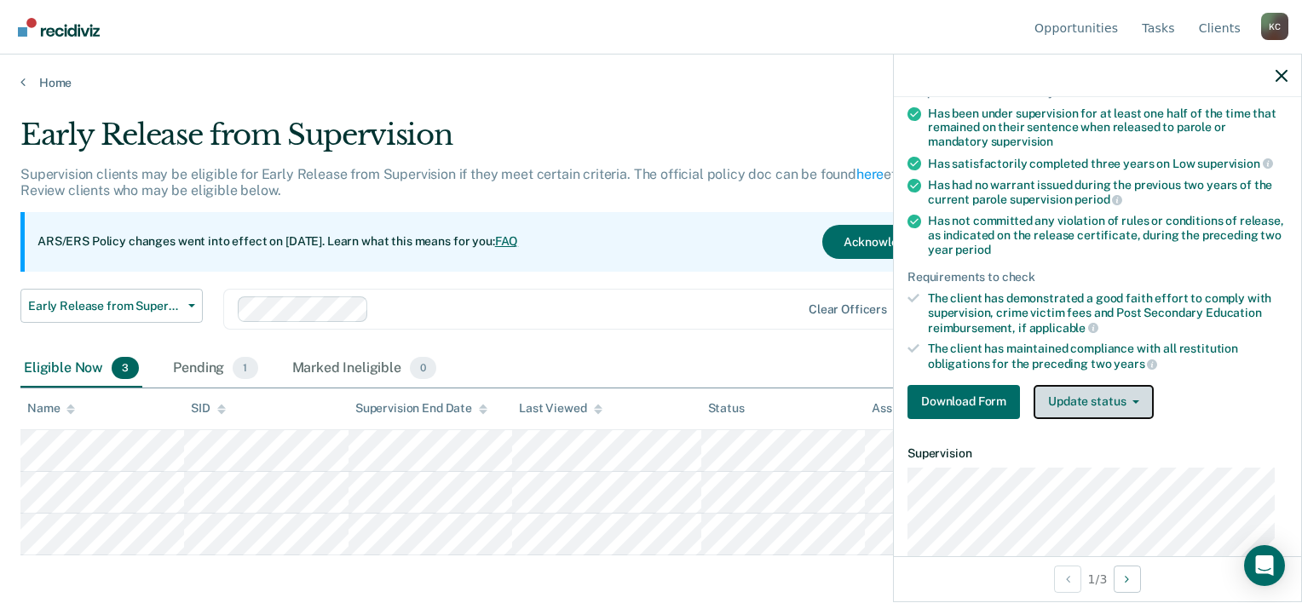
click at [1147, 397] on button "Update status" at bounding box center [1094, 402] width 120 height 34
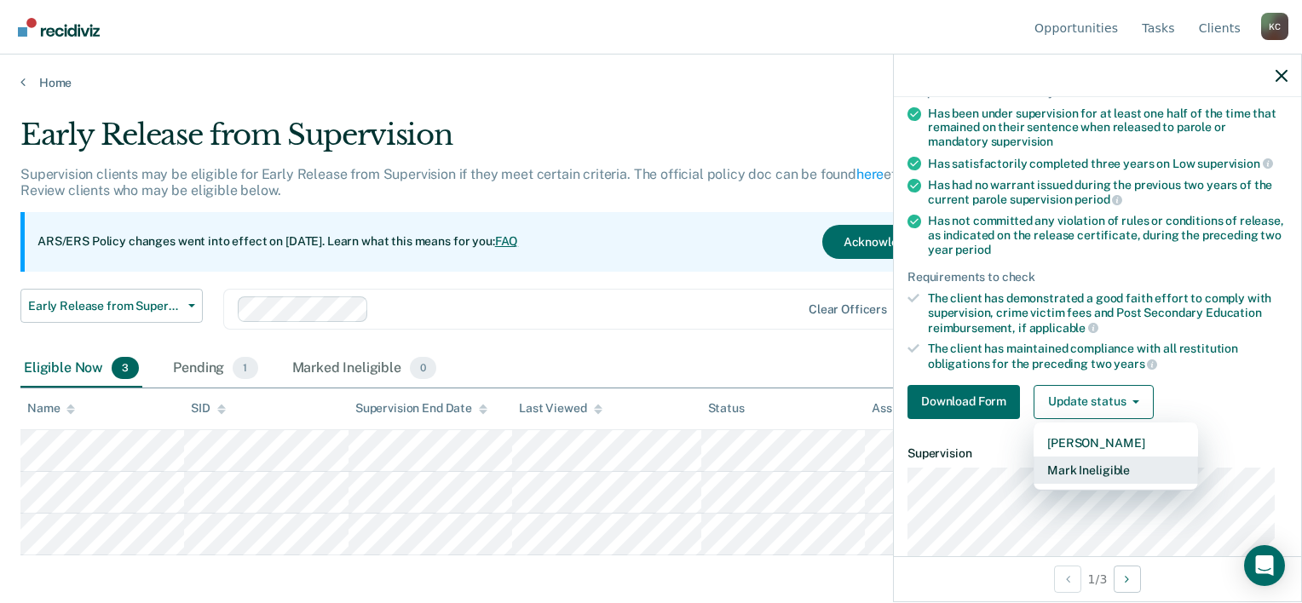
click at [1126, 461] on button "Mark Ineligible" at bounding box center [1116, 470] width 164 height 27
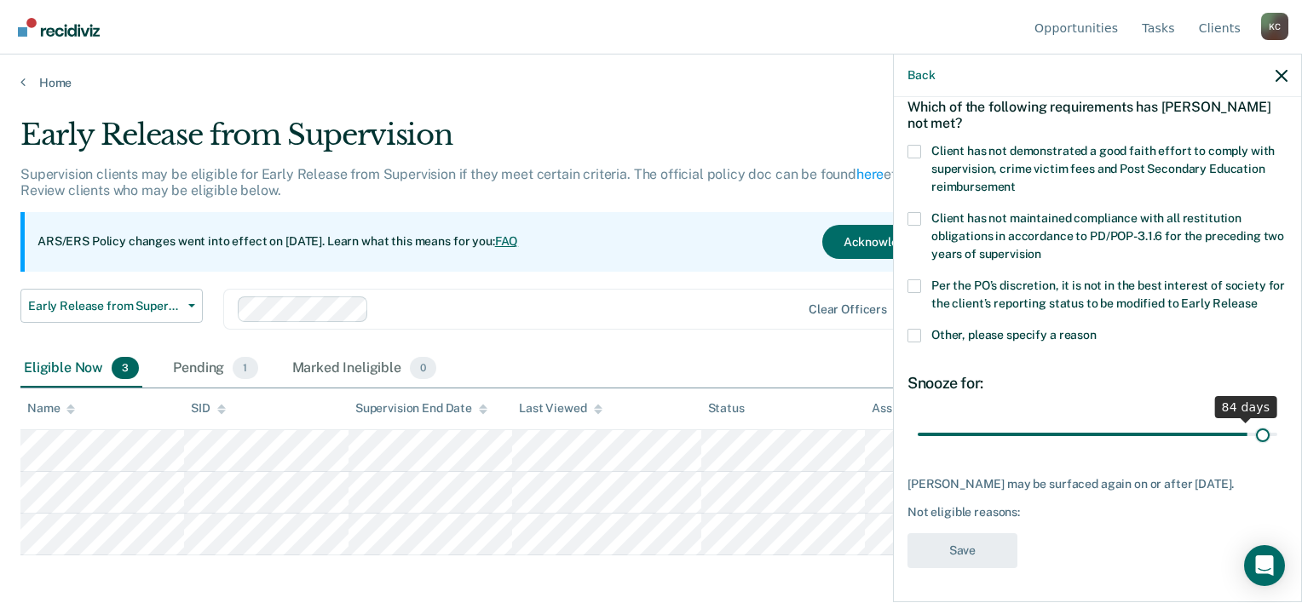
scroll to position [79, 0]
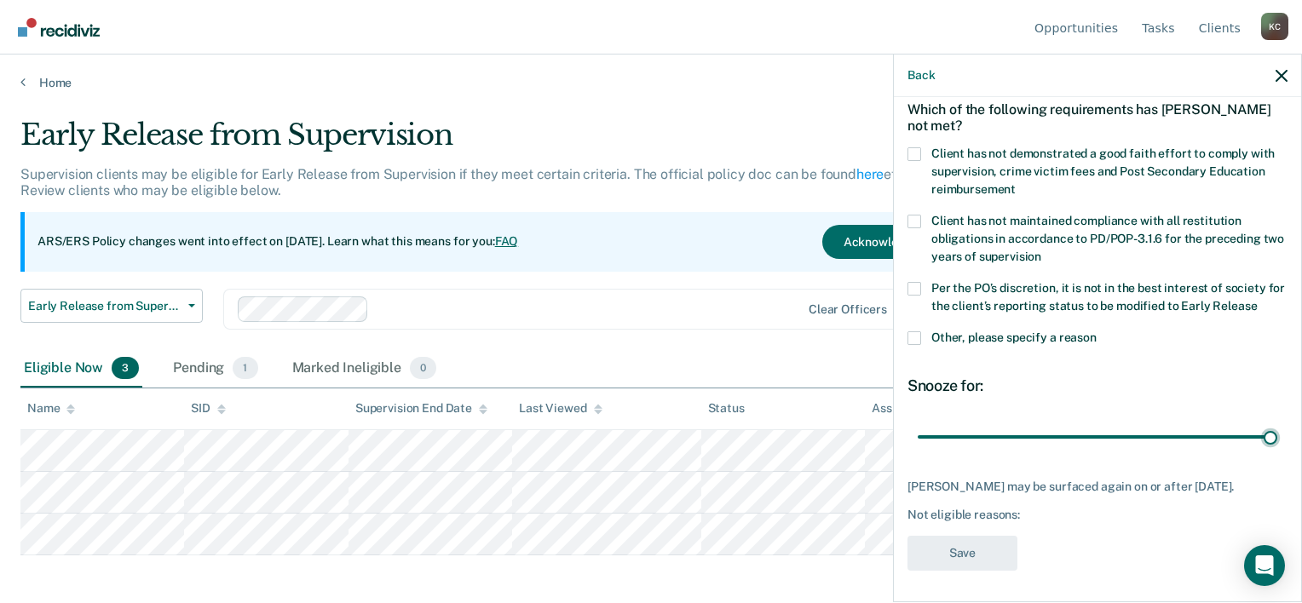
drag, startPoint x: 1026, startPoint y: 420, endPoint x: 1269, endPoint y: 424, distance: 242.9
type input "90"
click at [1269, 424] on input "range" at bounding box center [1098, 438] width 360 height 30
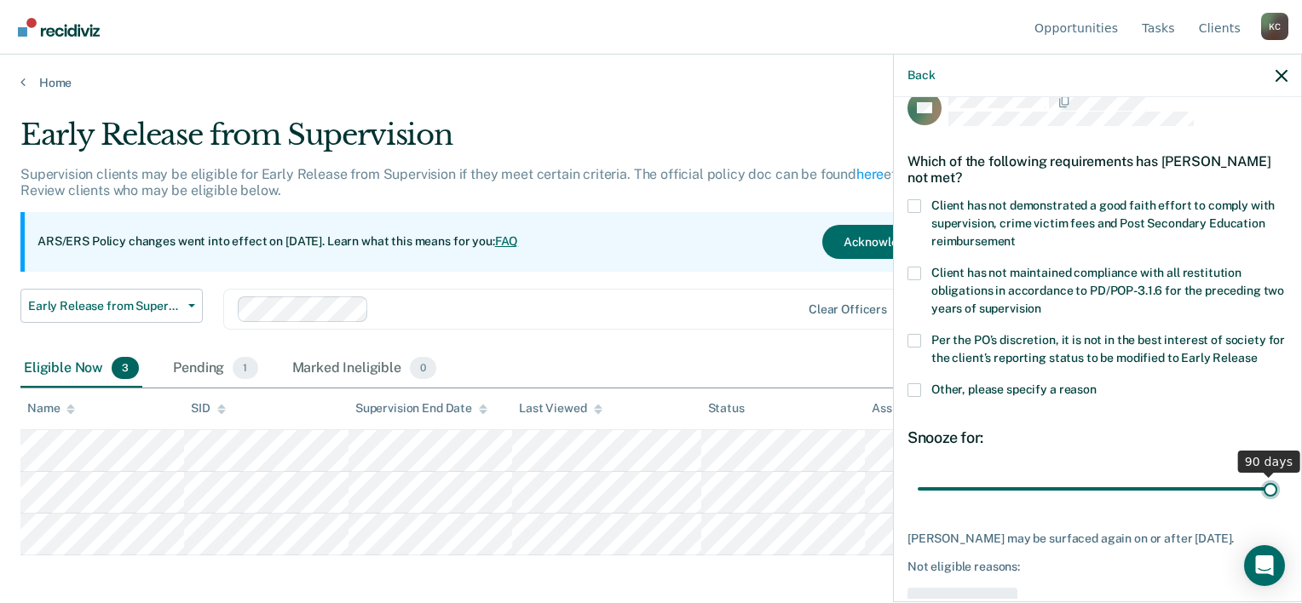
scroll to position [0, 0]
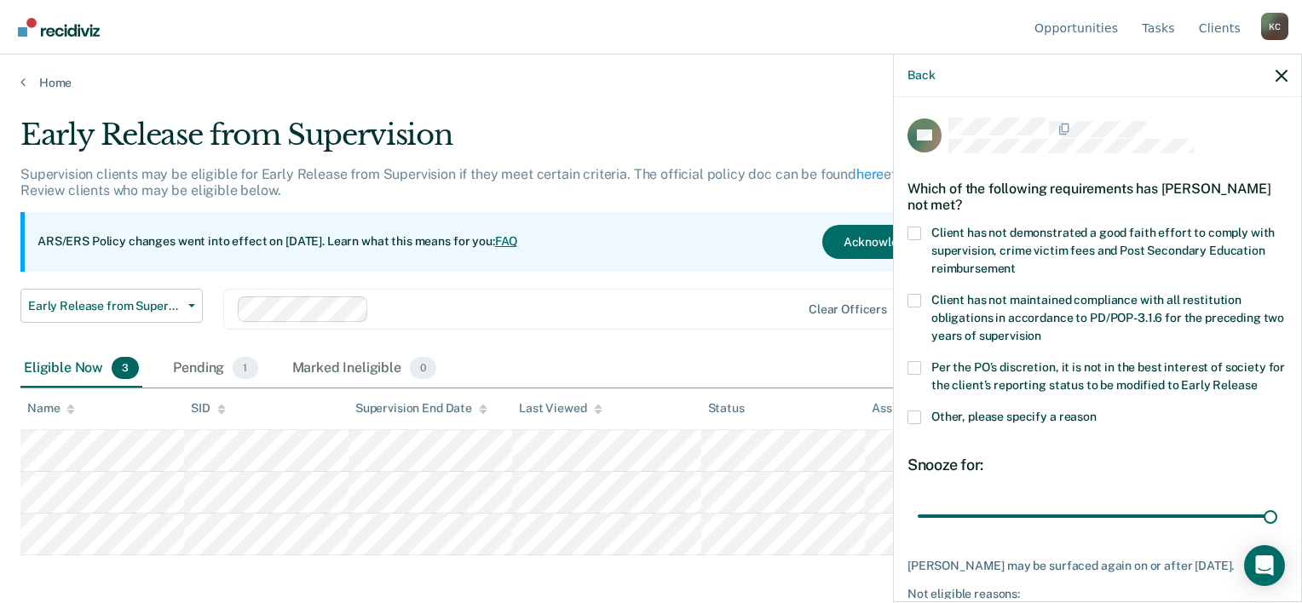
click at [924, 235] on label "Client has not demonstrated a good faith effort to comply with supervision, cri…" at bounding box center [1097, 254] width 380 height 54
click at [1016, 262] on input "Client has not demonstrated a good faith effort to comply with supervision, cri…" at bounding box center [1016, 262] width 0 height 0
click at [925, 370] on label "Per the PO’s discretion, it is not in the best interest of society for the clie…" at bounding box center [1097, 379] width 380 height 36
click at [1257, 379] on input "Per the PO’s discretion, it is not in the best interest of society for the clie…" at bounding box center [1257, 379] width 0 height 0
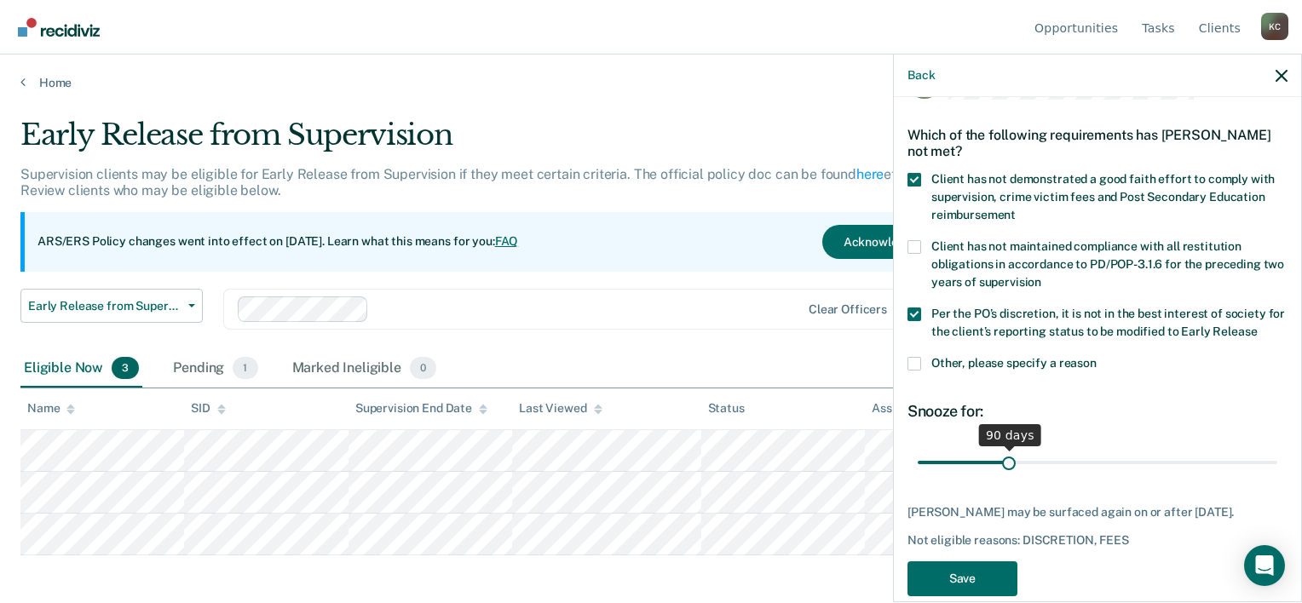
scroll to position [79, 0]
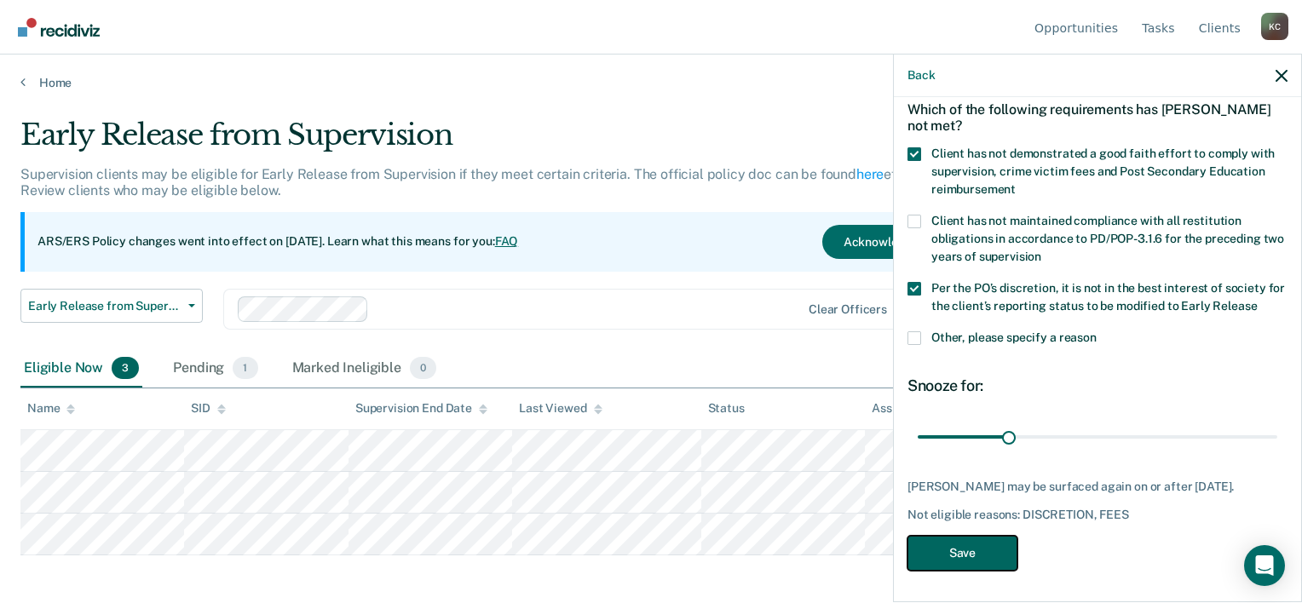
click at [1005, 559] on button "Save" at bounding box center [962, 553] width 110 height 35
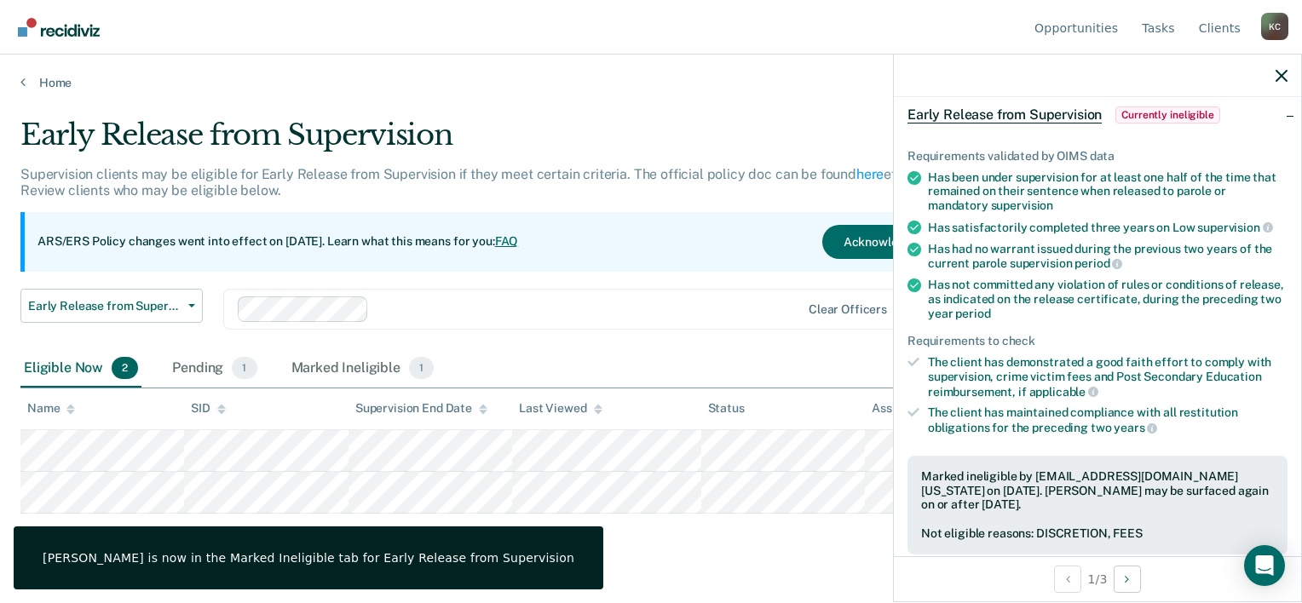
click at [755, 543] on main "Early Release from Supervision Supervision clients may be eligible for Early Re…" at bounding box center [651, 344] width 1302 height 508
